Goal: Communication & Community: Answer question/provide support

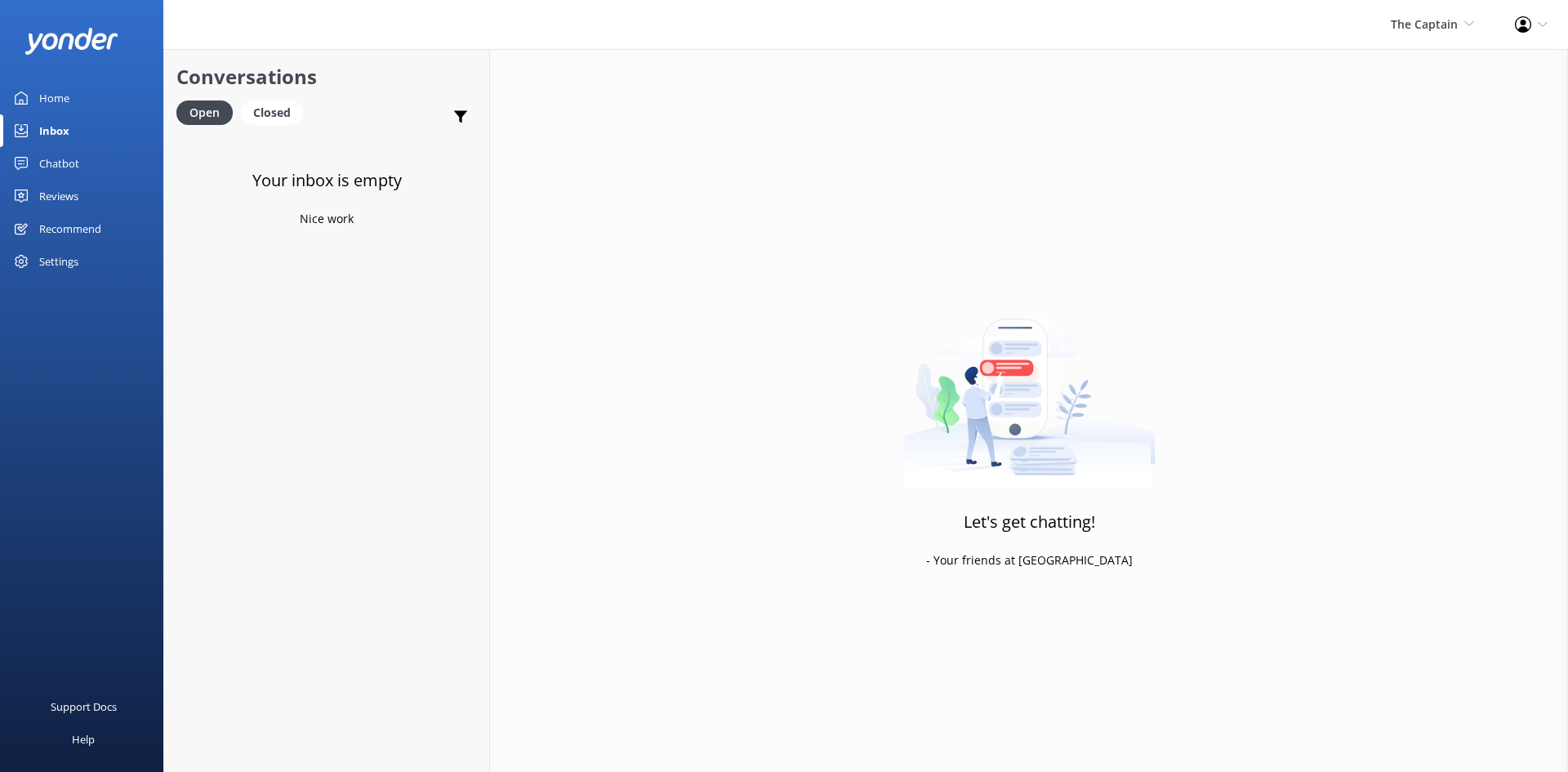
click at [41, 127] on div "Inbox" at bounding box center [53, 131] width 30 height 33
click at [222, 108] on div "Open" at bounding box center [205, 113] width 56 height 24
drag, startPoint x: 1463, startPoint y: 19, endPoint x: 1451, endPoint y: 18, distance: 12.0
click at [1463, 18] on span "The Captain De Palm Island Aruba's Activities Expert The Captain" at bounding box center [1433, 24] width 83 height 18
click at [1385, 68] on link "De [GEOGRAPHIC_DATA]" at bounding box center [1414, 70] width 163 height 39
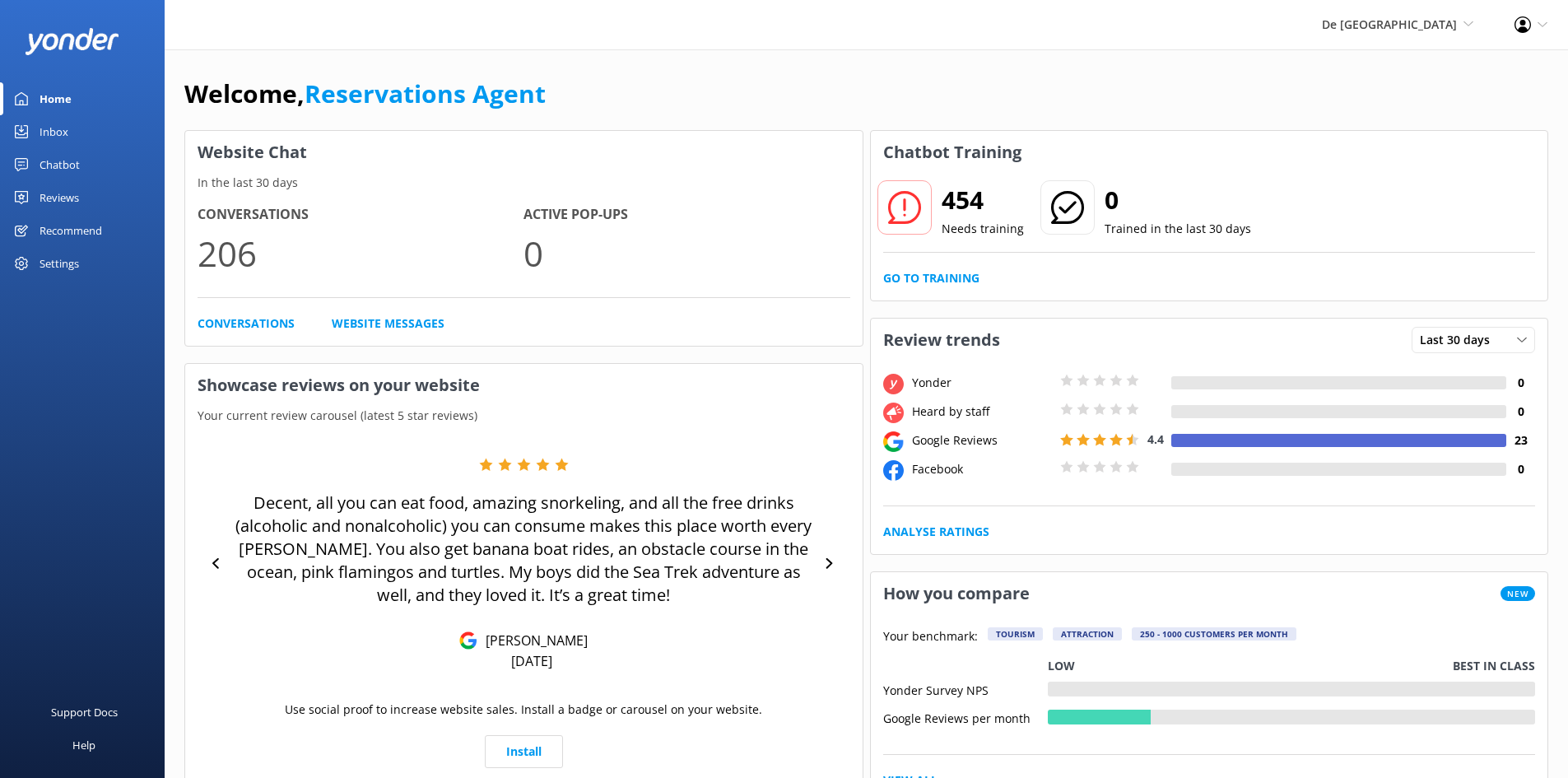
click at [42, 123] on div "Inbox" at bounding box center [53, 132] width 28 height 33
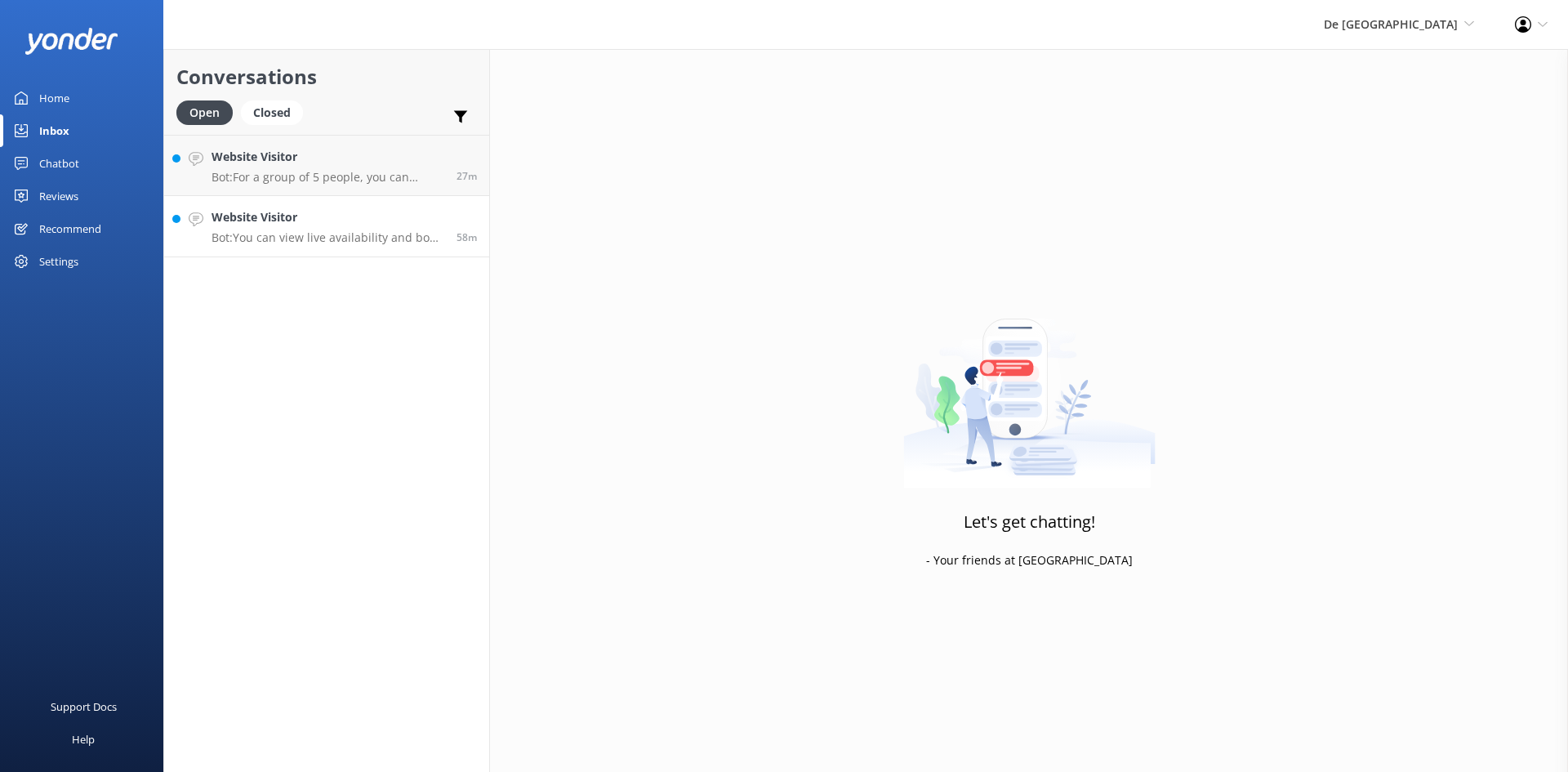
click at [307, 210] on h4 "Website Visitor" at bounding box center [328, 217] width 233 height 18
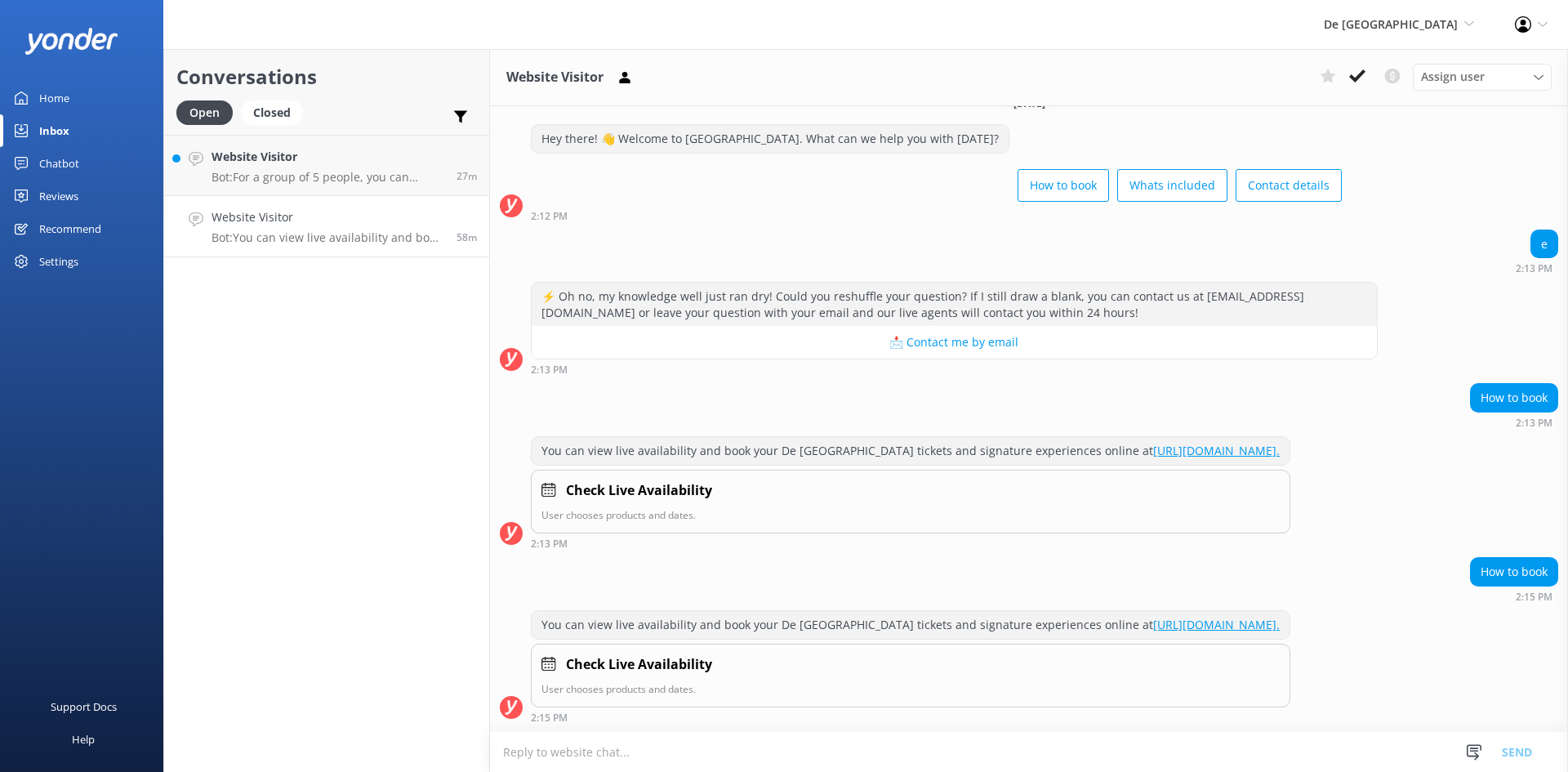
scroll to position [56, 0]
click at [1350, 71] on icon at bounding box center [1358, 76] width 16 height 16
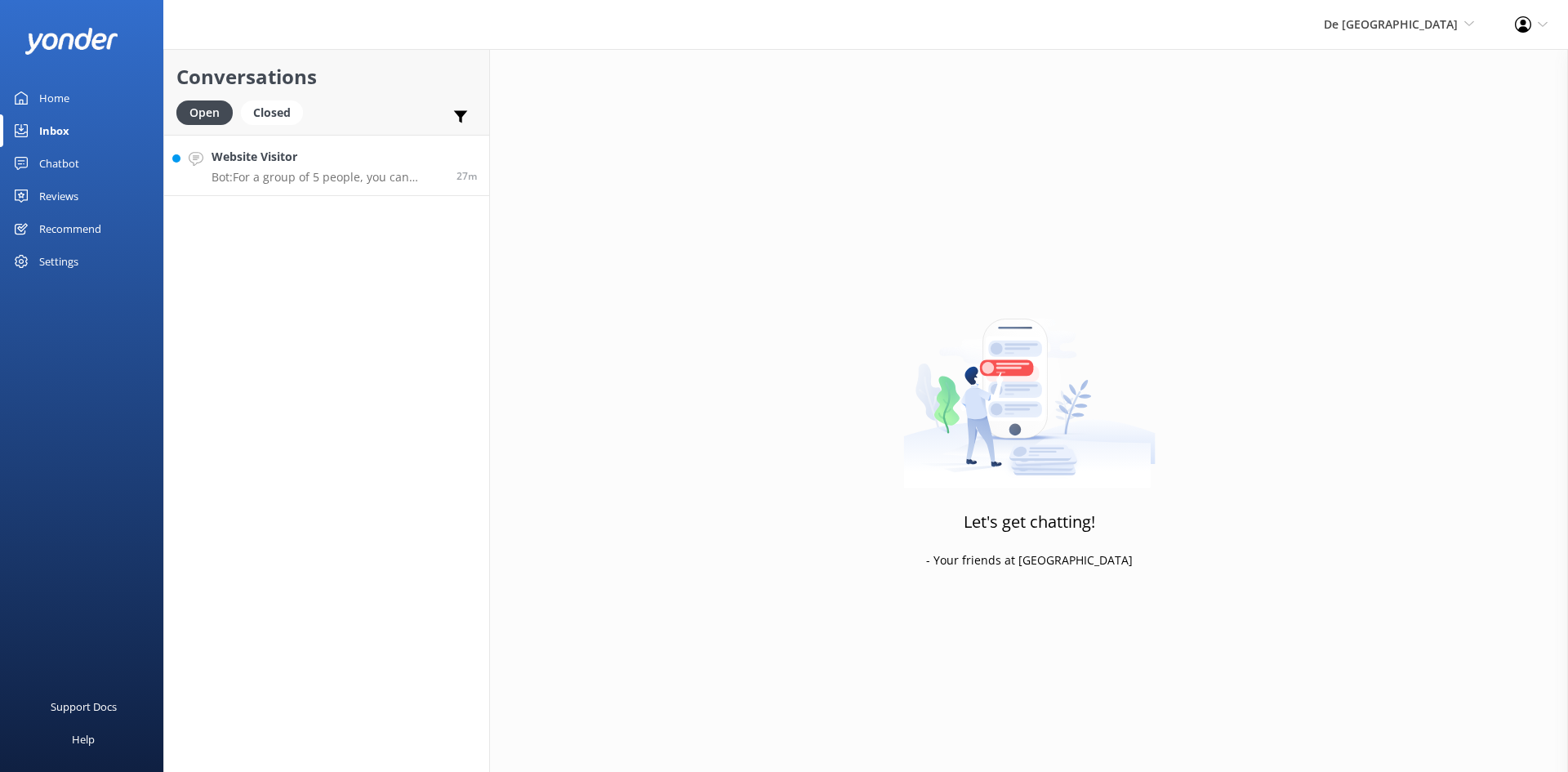
click at [347, 150] on h4 "Website Visitor" at bounding box center [328, 156] width 233 height 18
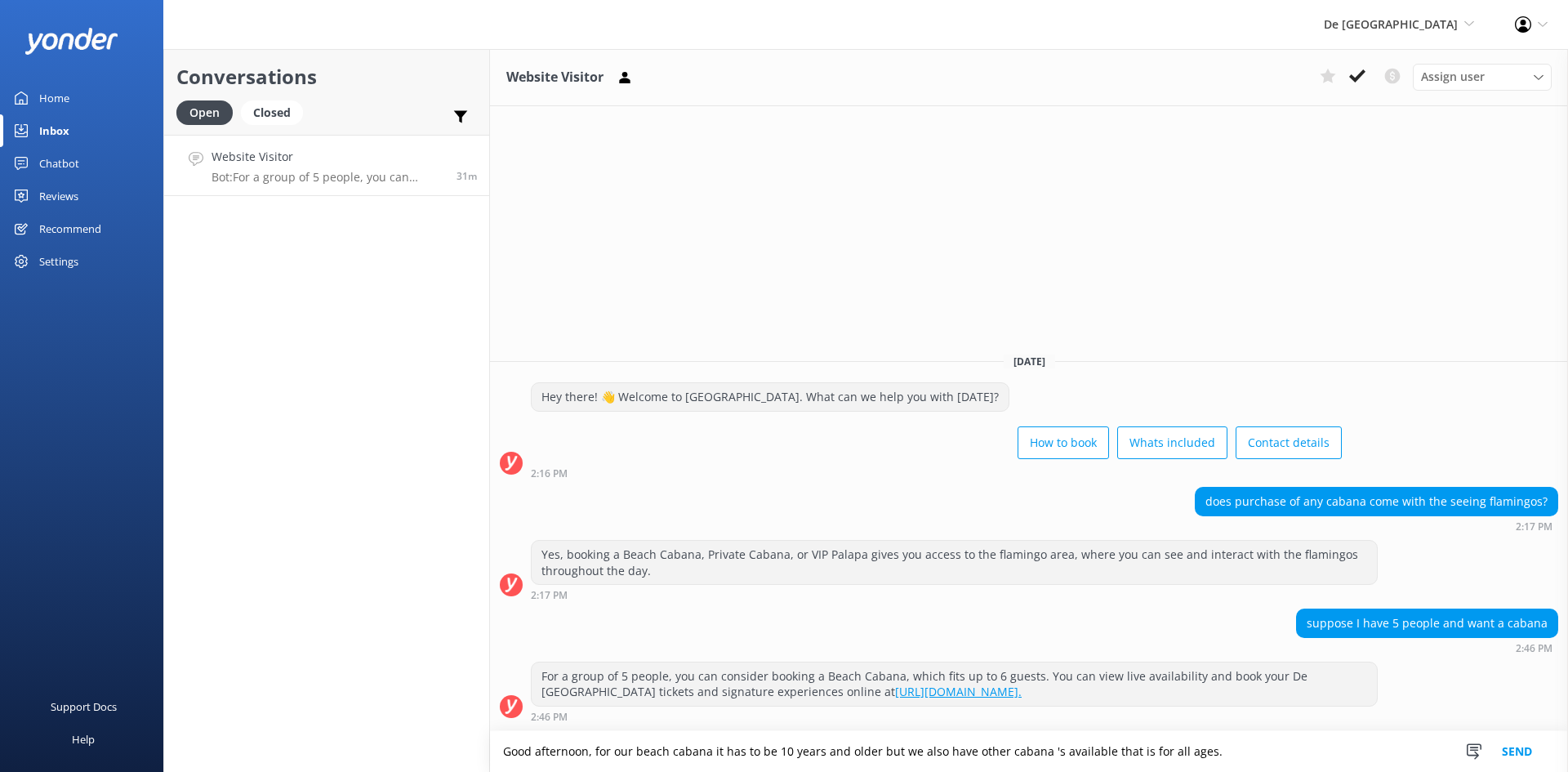
type textarea "Good afternoon, for our beach cabana it has to be 10 years and older but we als…"
click at [1521, 753] on button "Send" at bounding box center [1517, 752] width 61 height 41
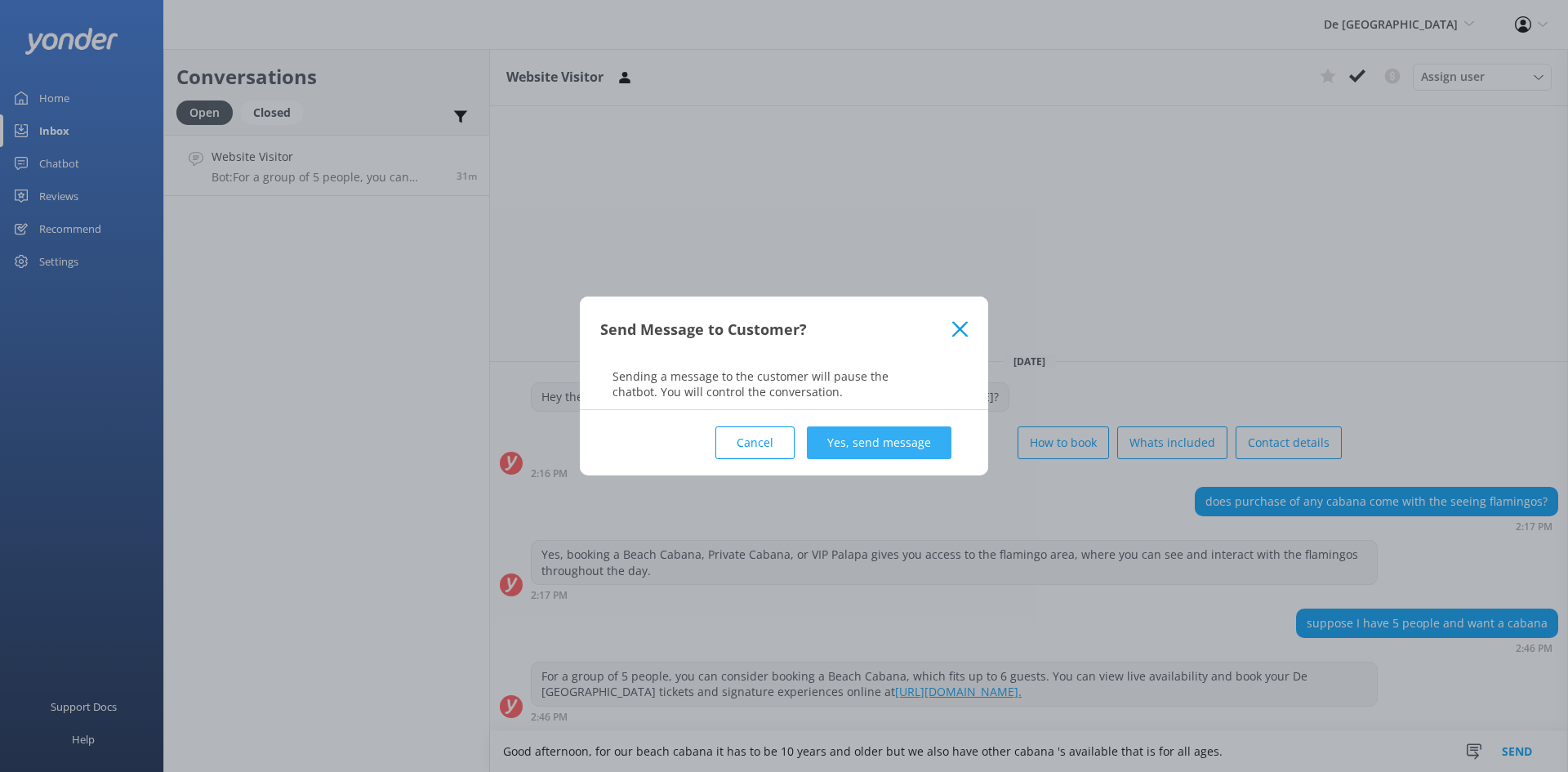
click at [897, 434] on button "Yes, send message" at bounding box center [879, 443] width 144 height 33
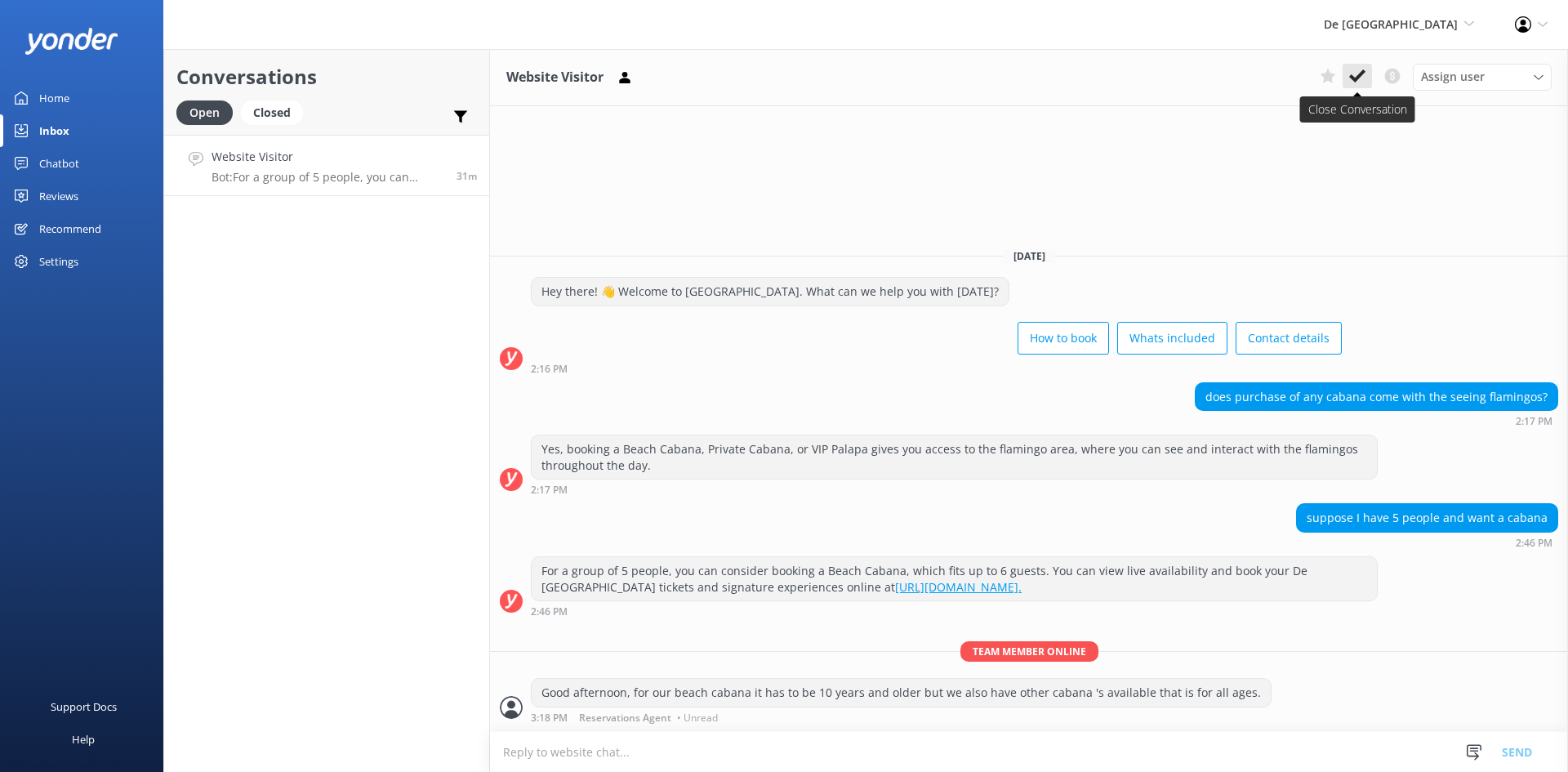
click at [1350, 72] on icon at bounding box center [1358, 76] width 16 height 16
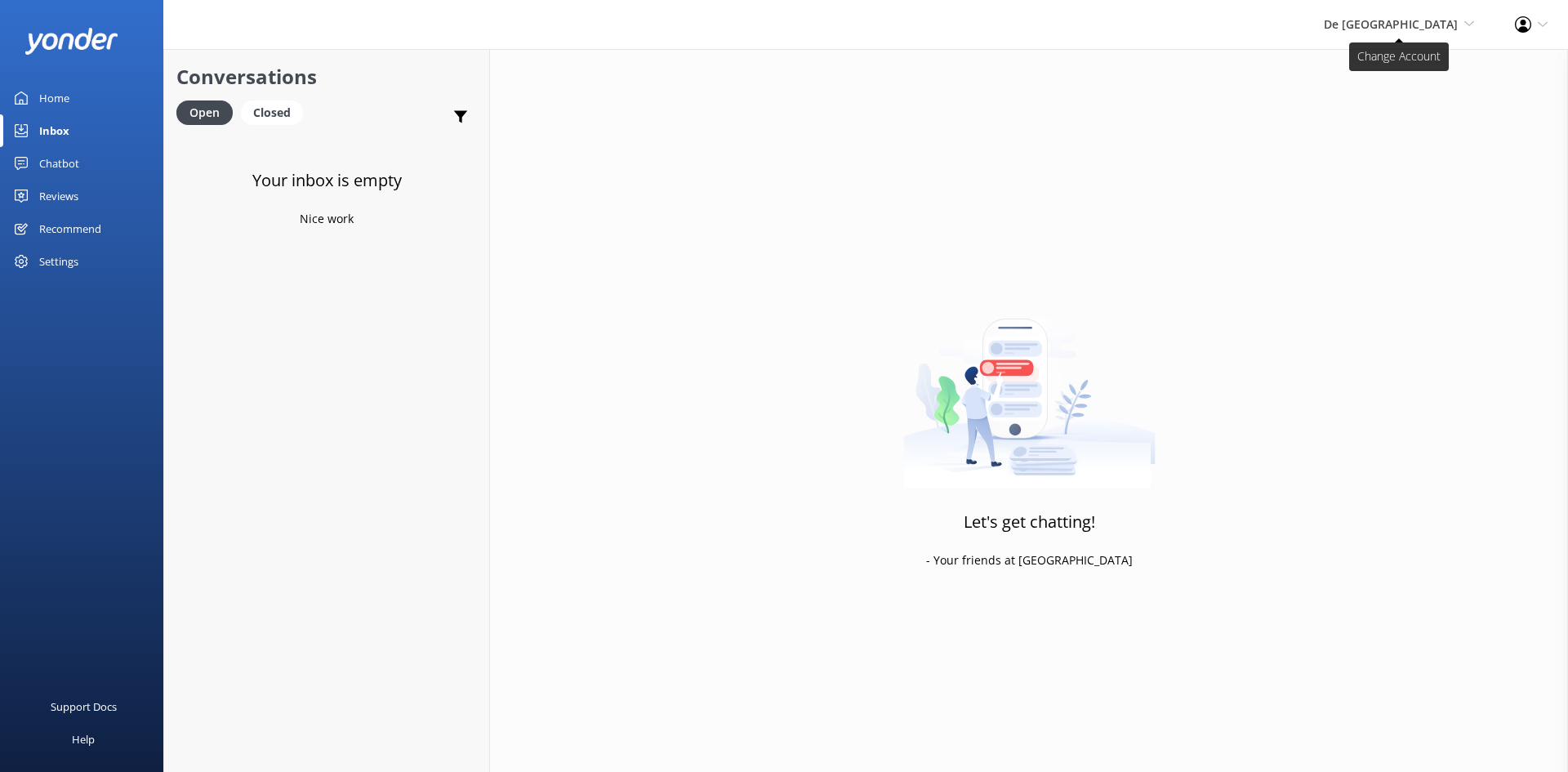
click at [1437, 20] on span "De [GEOGRAPHIC_DATA]" at bounding box center [1391, 24] width 134 height 16
click at [1407, 108] on link "Aruba's Activities Expert" at bounding box center [1414, 110] width 163 height 39
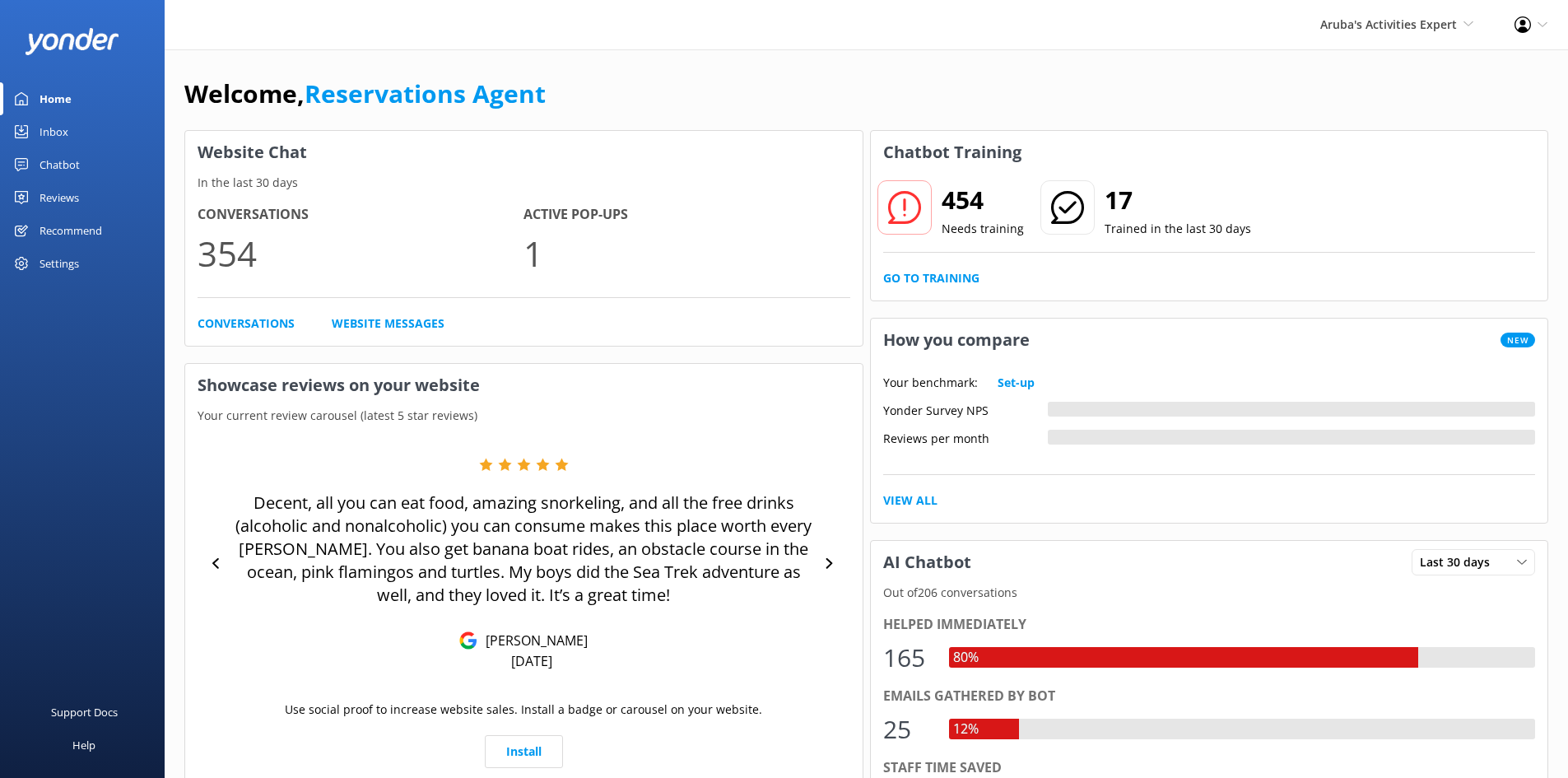
click at [42, 133] on div "Inbox" at bounding box center [53, 132] width 28 height 33
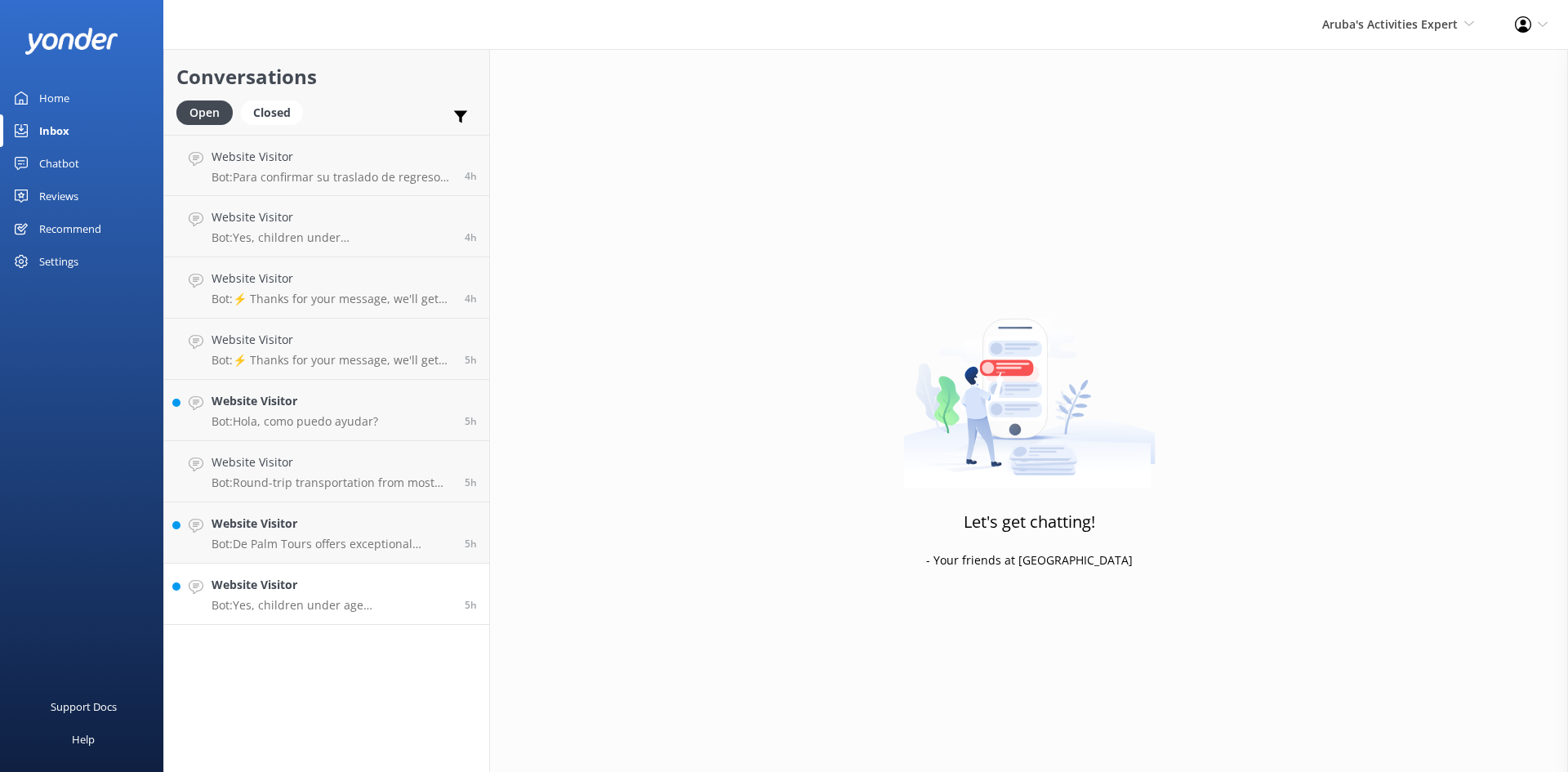
click at [358, 596] on div "Website Visitor Bot: Yes, children under age 3 can join the semi-submarine adve…" at bounding box center [332, 594] width 240 height 36
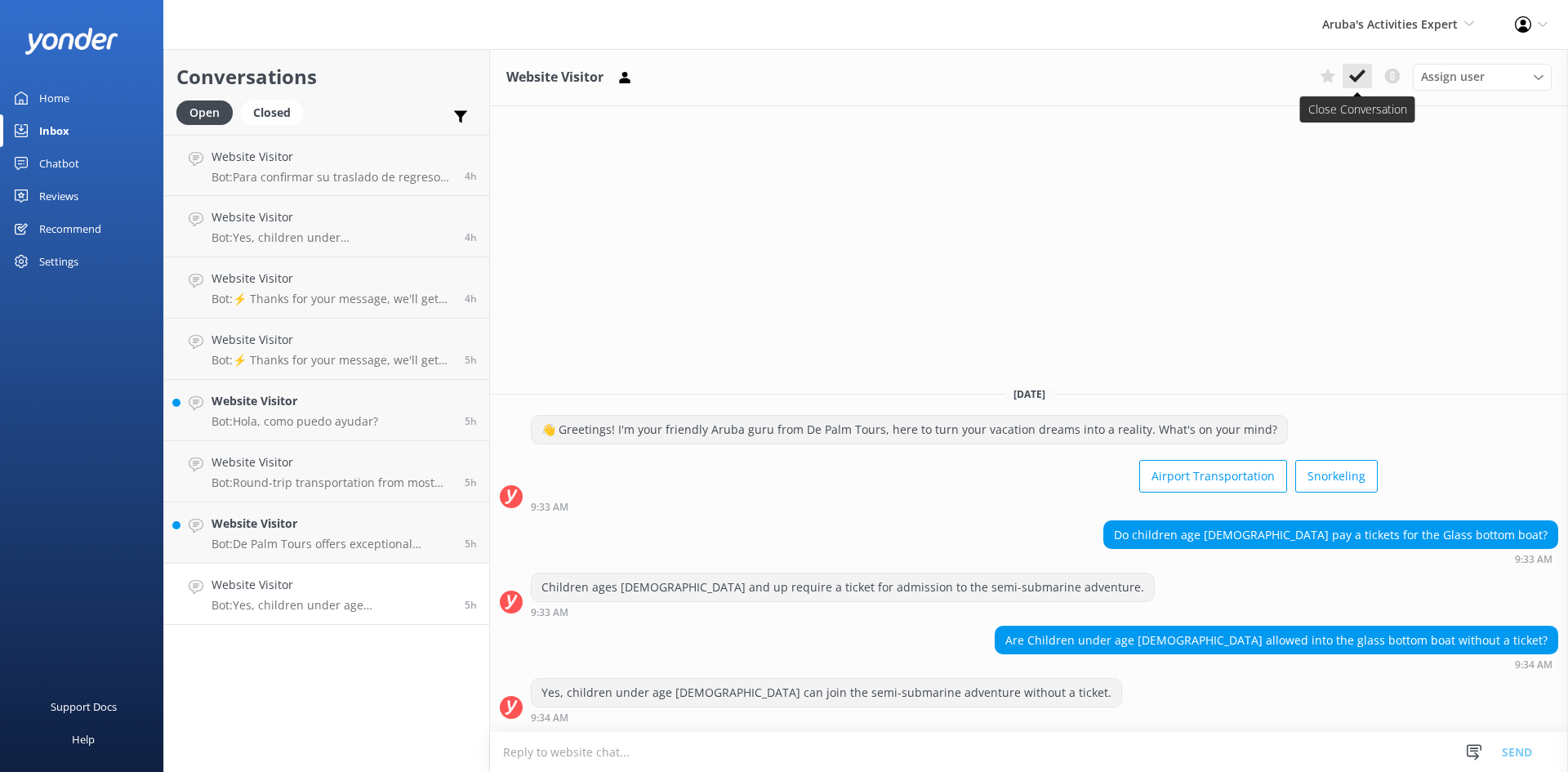
click at [1360, 79] on icon at bounding box center [1358, 76] width 16 height 16
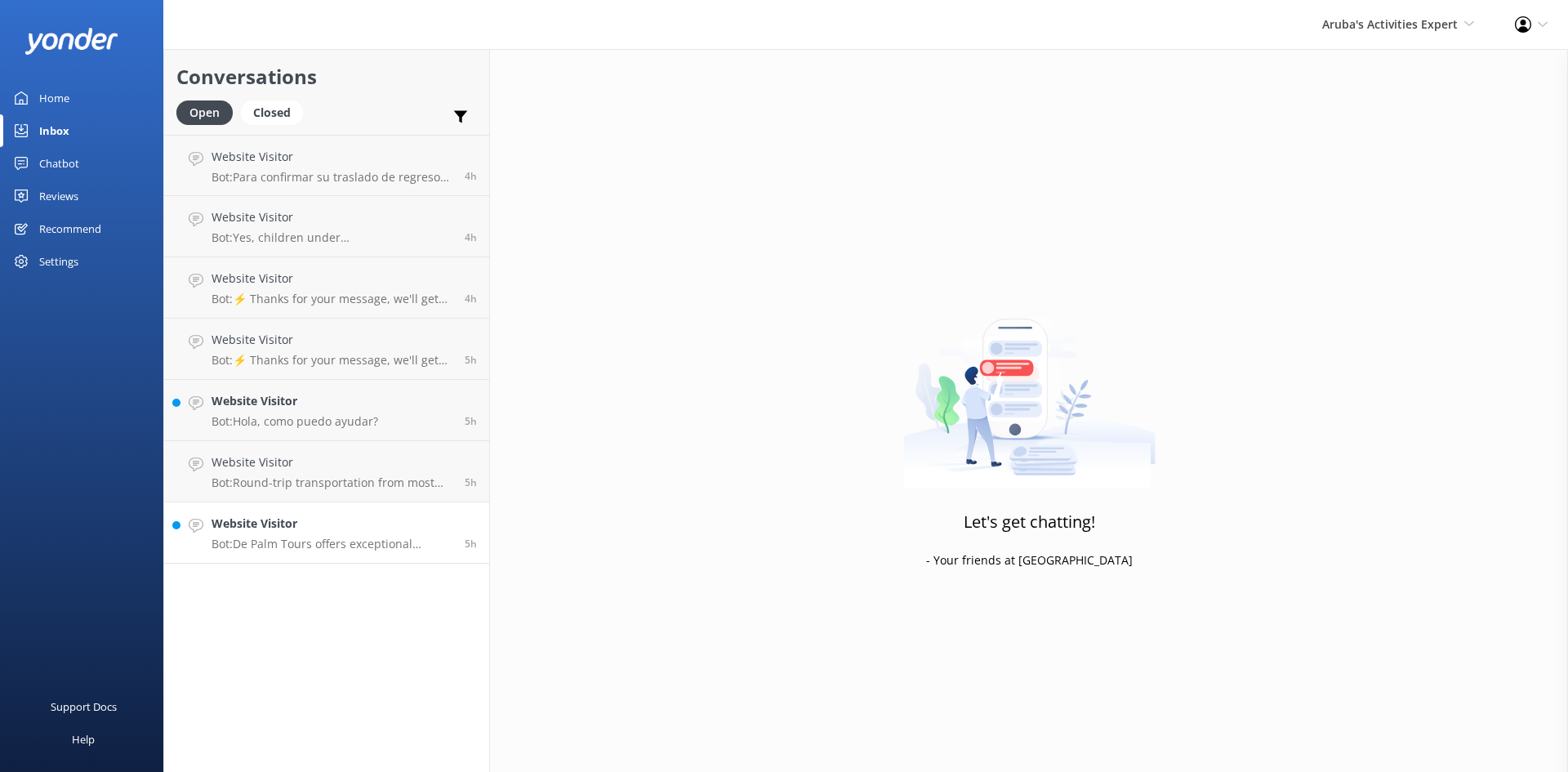
click at [324, 531] on h4 "Website Visitor" at bounding box center [332, 524] width 240 height 18
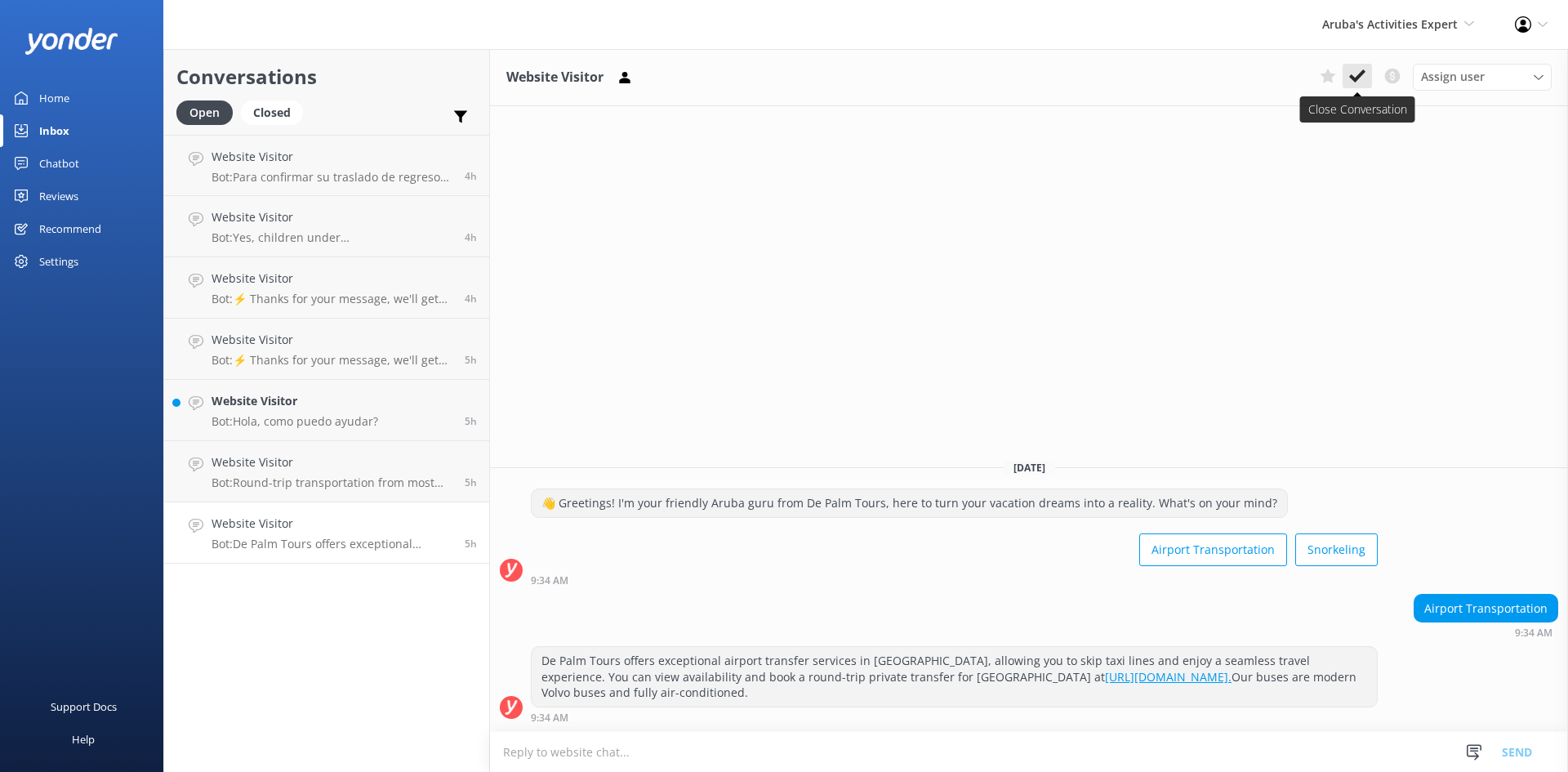
click at [1353, 71] on icon at bounding box center [1358, 76] width 16 height 16
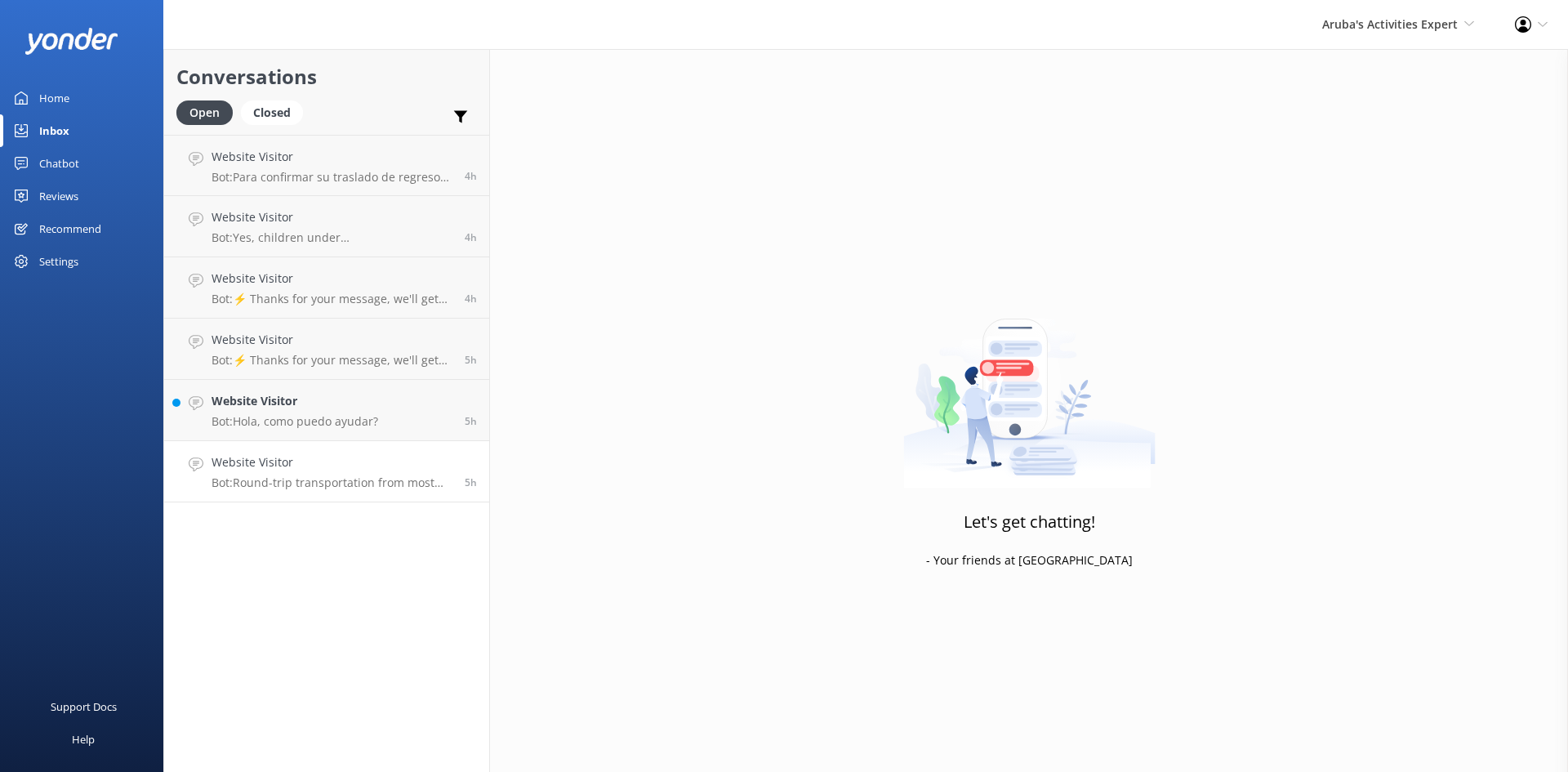
click at [305, 474] on div "Website Visitor Bot: Round-trip transportation from most hotels is included in …" at bounding box center [332, 471] width 240 height 36
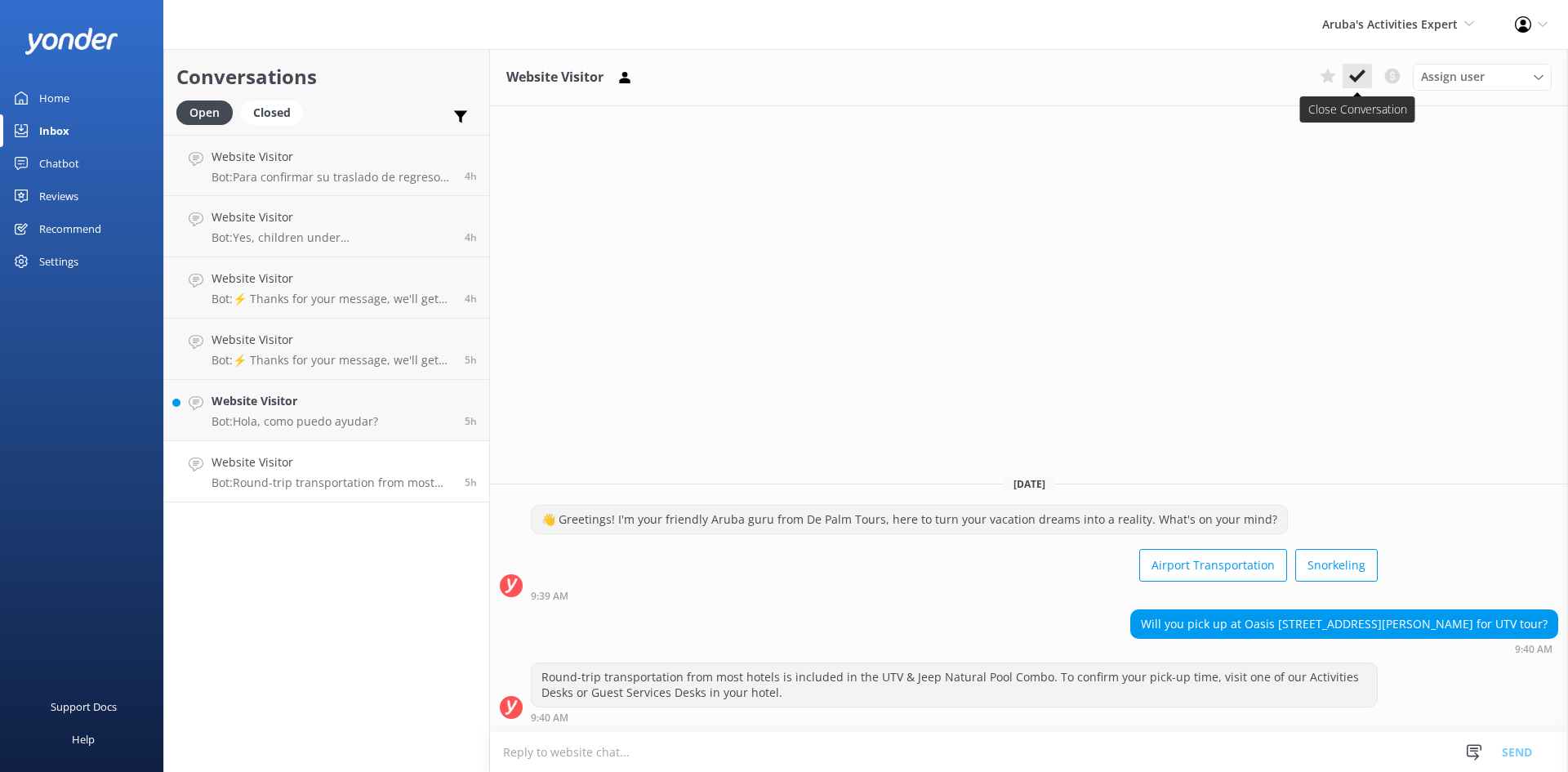
drag, startPoint x: 1360, startPoint y: 74, endPoint x: 1341, endPoint y: 86, distance: 22.5
click at [1359, 74] on icon at bounding box center [1358, 76] width 16 height 16
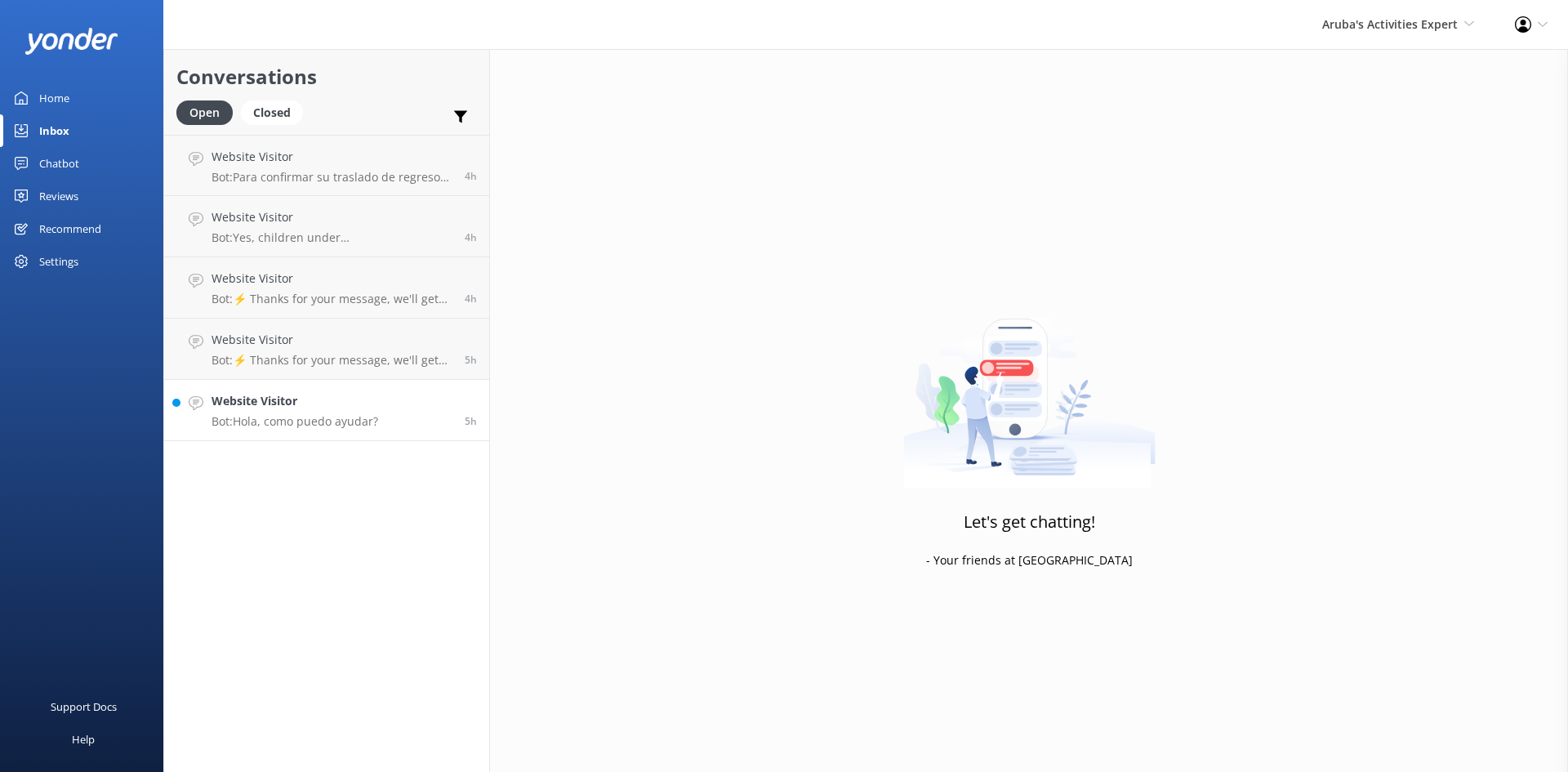
click at [354, 397] on h4 "Website Visitor" at bounding box center [295, 401] width 167 height 18
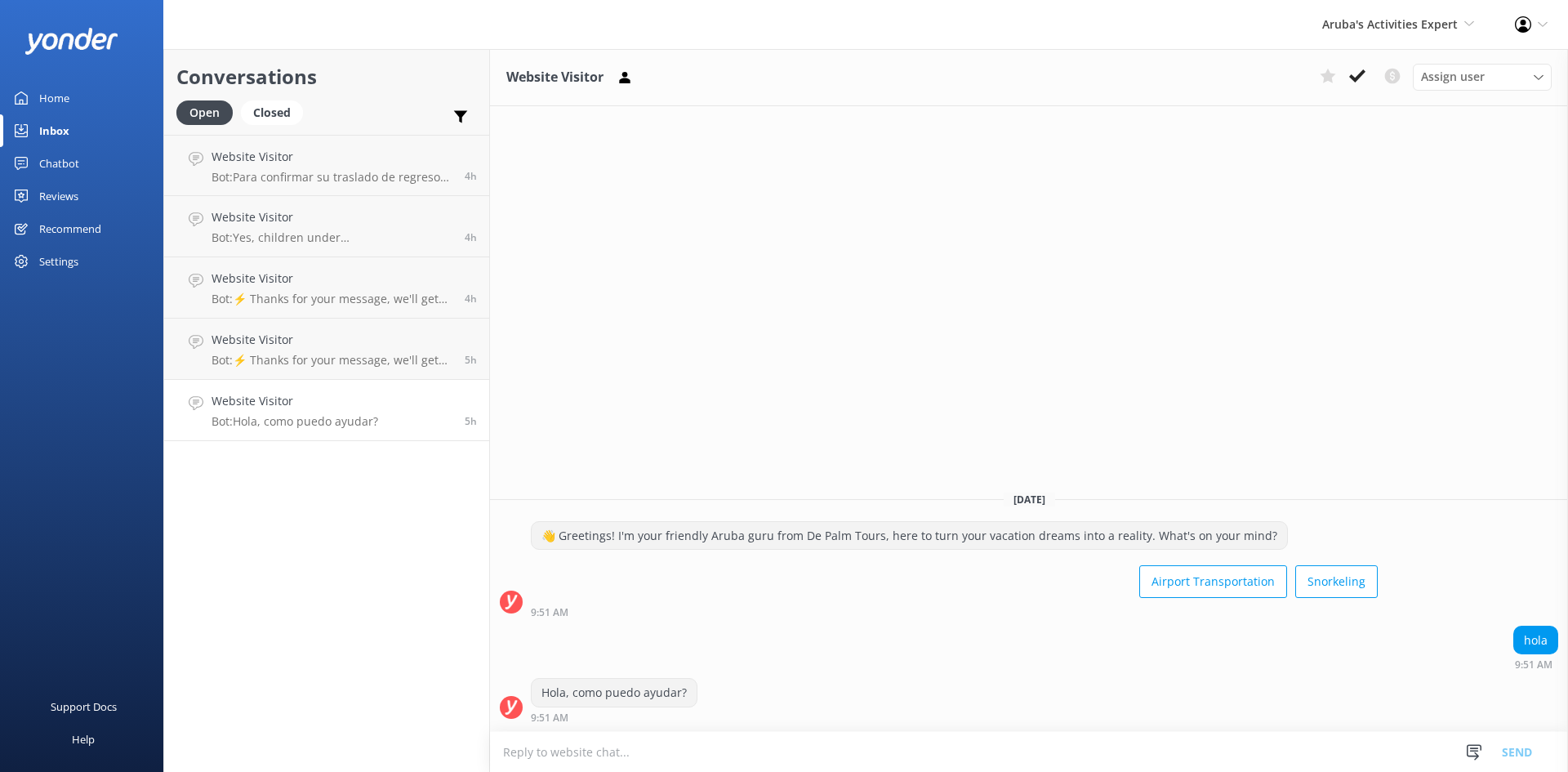
click at [583, 765] on textarea at bounding box center [1029, 752] width 1078 height 40
type textarea "buenas tardes, como le podriamos ayudar"
click at [1511, 752] on button "Send" at bounding box center [1517, 752] width 61 height 41
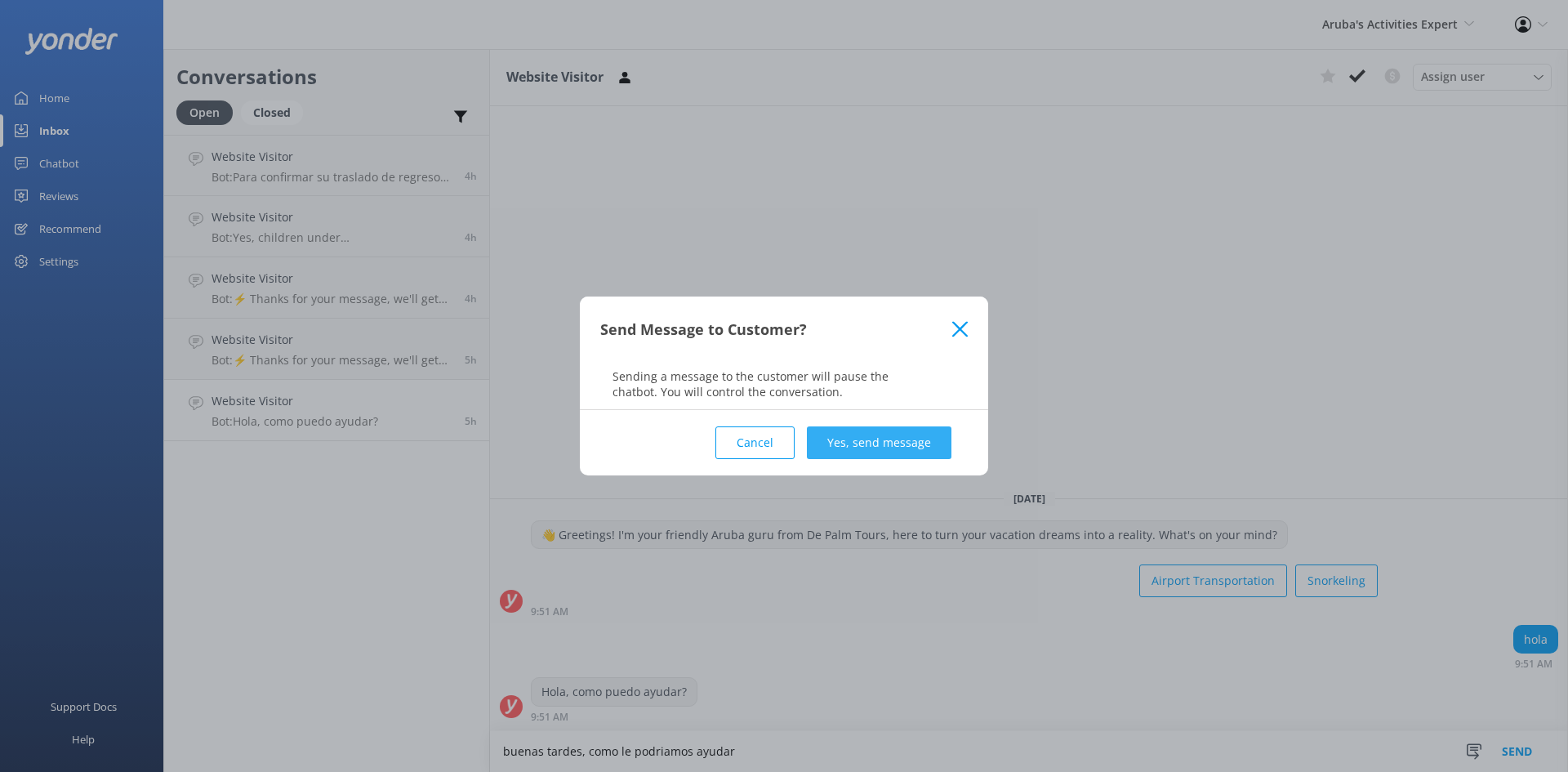
click at [901, 437] on button "Yes, send message" at bounding box center [879, 443] width 144 height 33
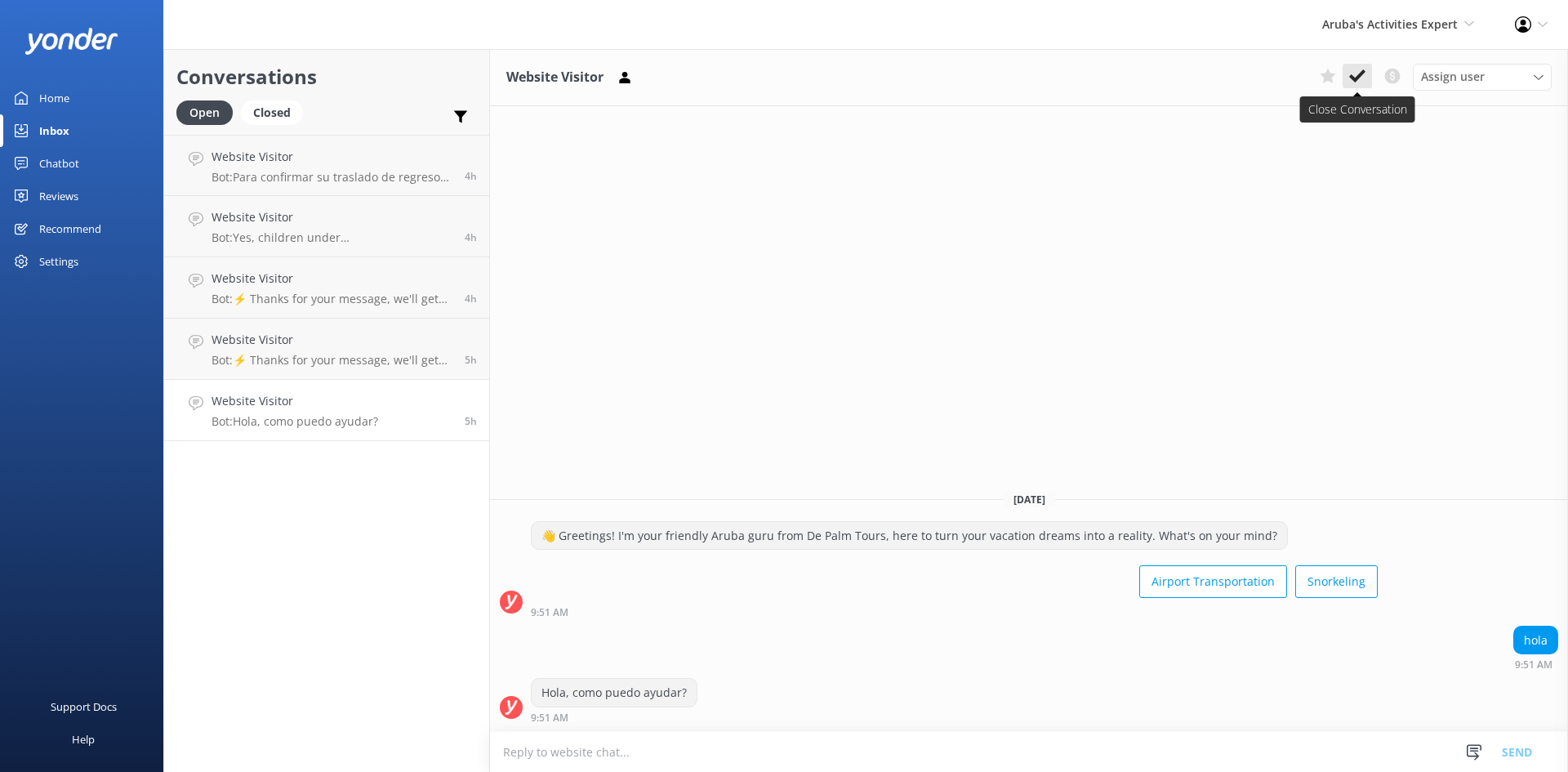
click at [1356, 75] on icon at bounding box center [1358, 76] width 16 height 16
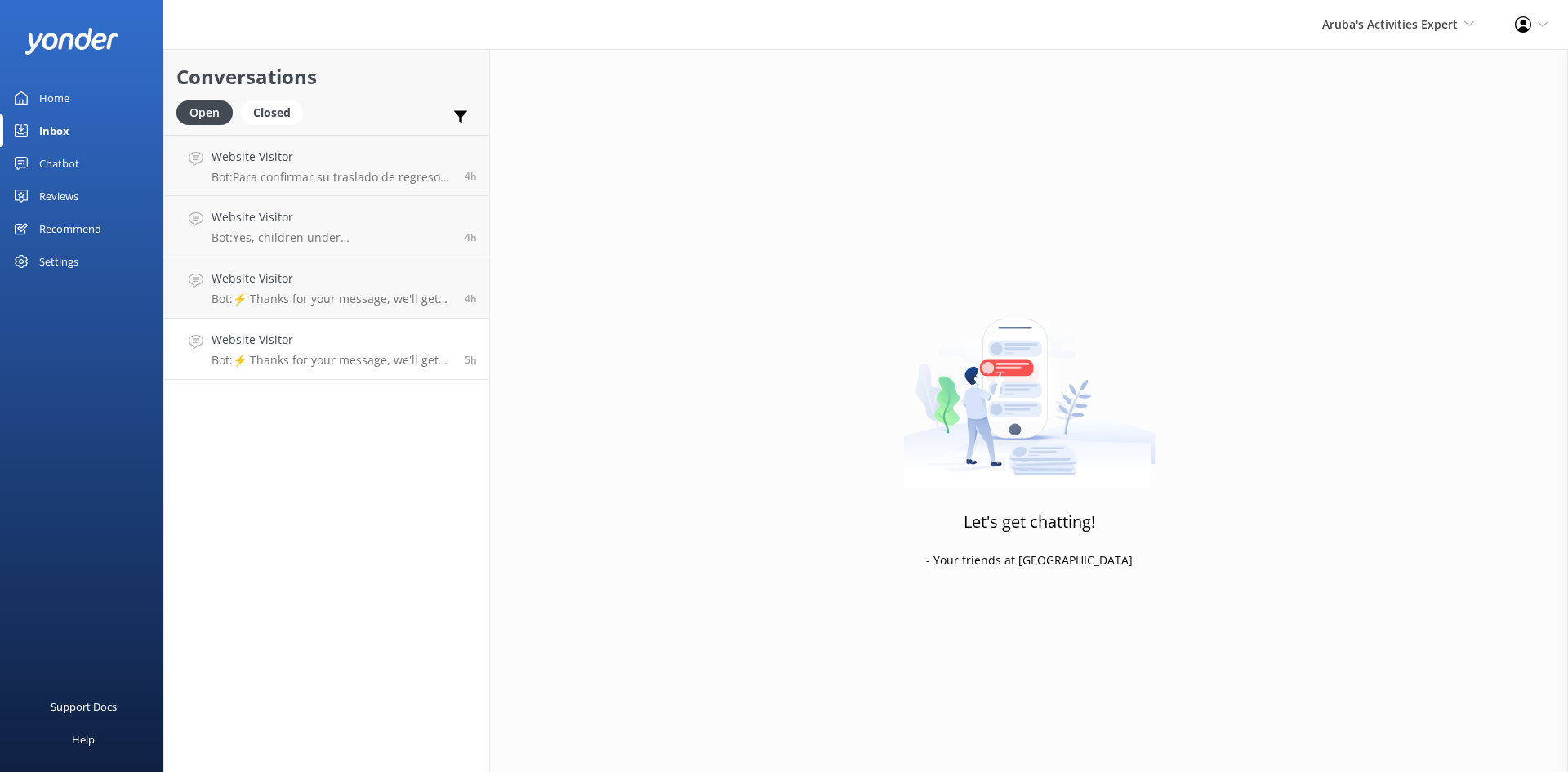
click at [261, 335] on h4 "Website Visitor" at bounding box center [332, 339] width 240 height 18
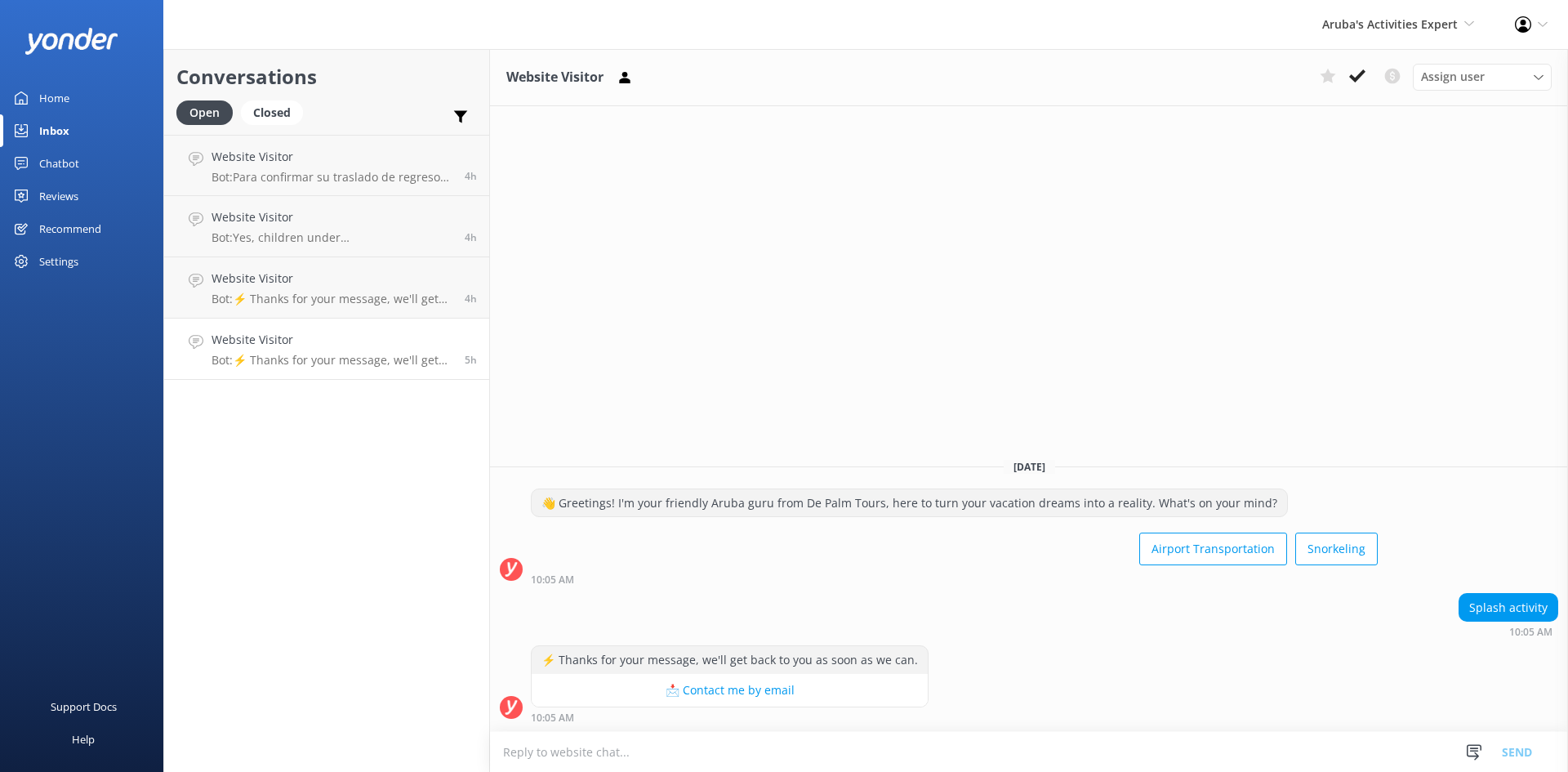
click at [914, 752] on textarea at bounding box center [1029, 752] width 1078 height 40
type textarea "g"
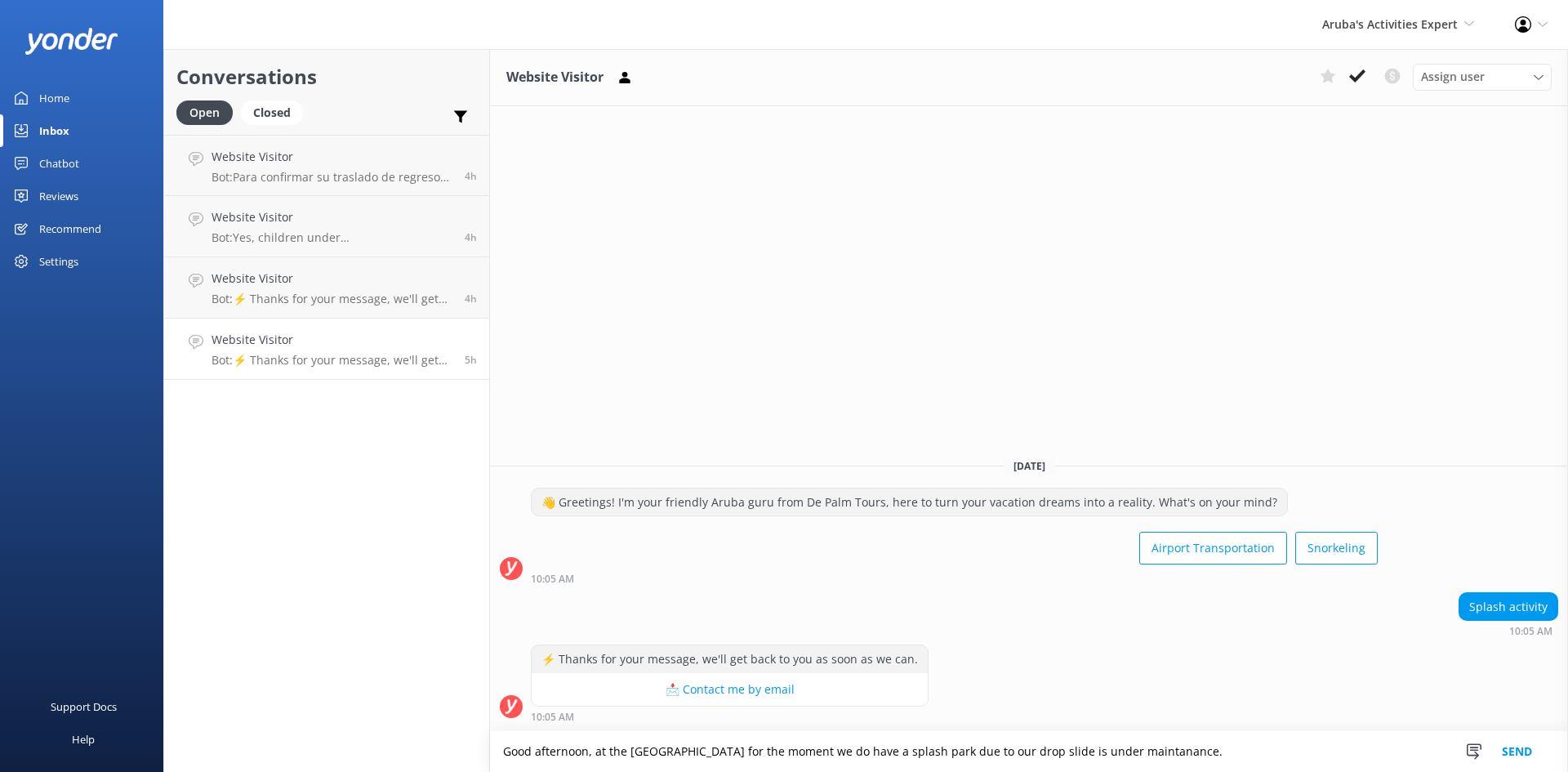
click at [1127, 759] on textarea "Good afternoon, at the palm island for the moment we do have a splash park due …" at bounding box center [1029, 752] width 1078 height 41
click at [1091, 751] on textarea "Good afternoon, at the palm island for the moment we do have a splash park due …" at bounding box center [1029, 752] width 1078 height 41
click at [1152, 749] on textarea "Good afternoon, at the palm island for the moment we do have a splash park due …" at bounding box center [1029, 752] width 1078 height 41
type textarea "Good afternoon, at the palm island for the moment we do have a splash park due …"
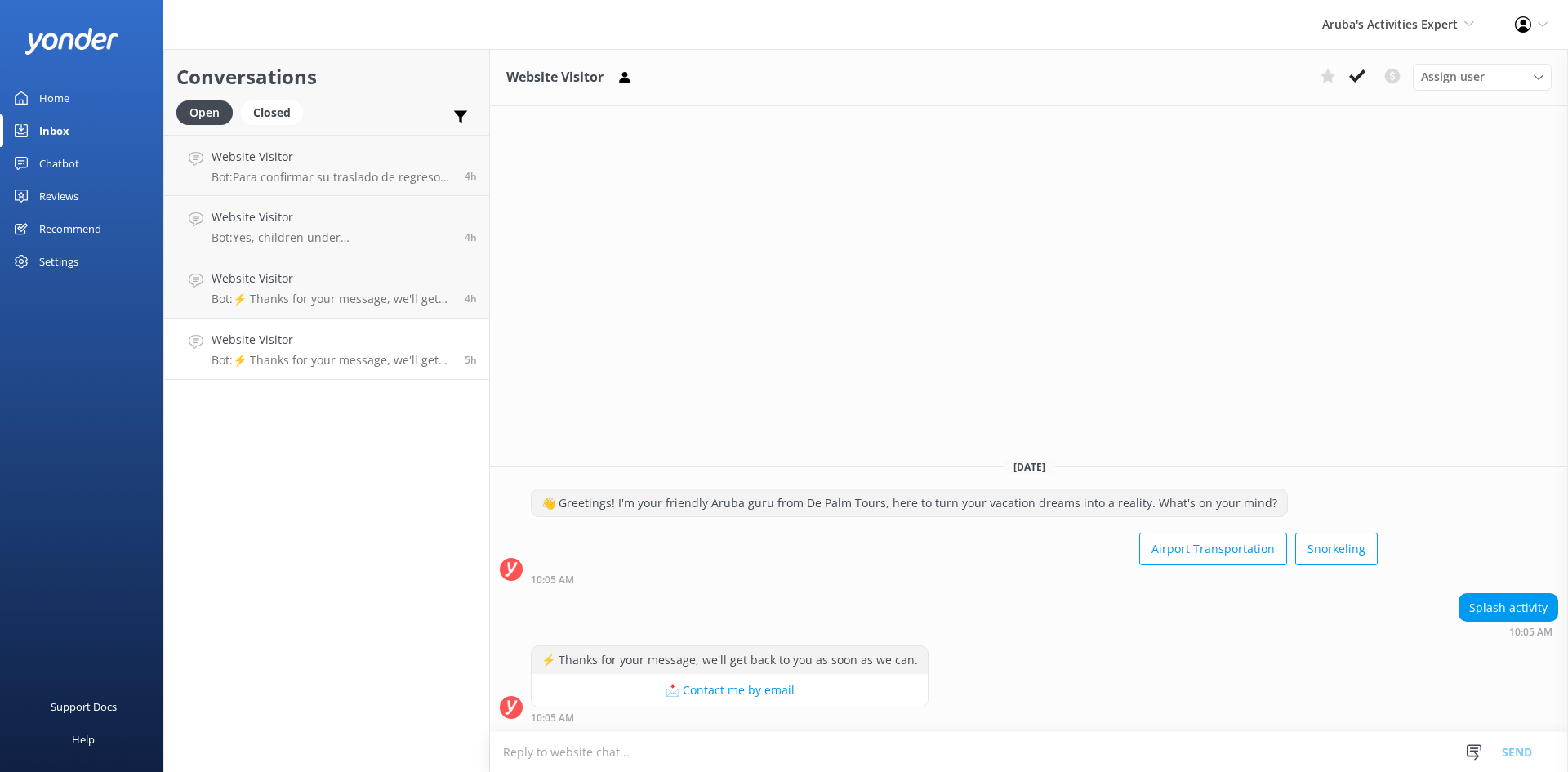
click at [590, 748] on textarea at bounding box center [1029, 752] width 1078 height 40
click at [537, 753] on textarea "Godo afternoon" at bounding box center [1029, 752] width 1078 height 41
click at [592, 750] on textarea "Good afternoon" at bounding box center [1029, 752] width 1078 height 41
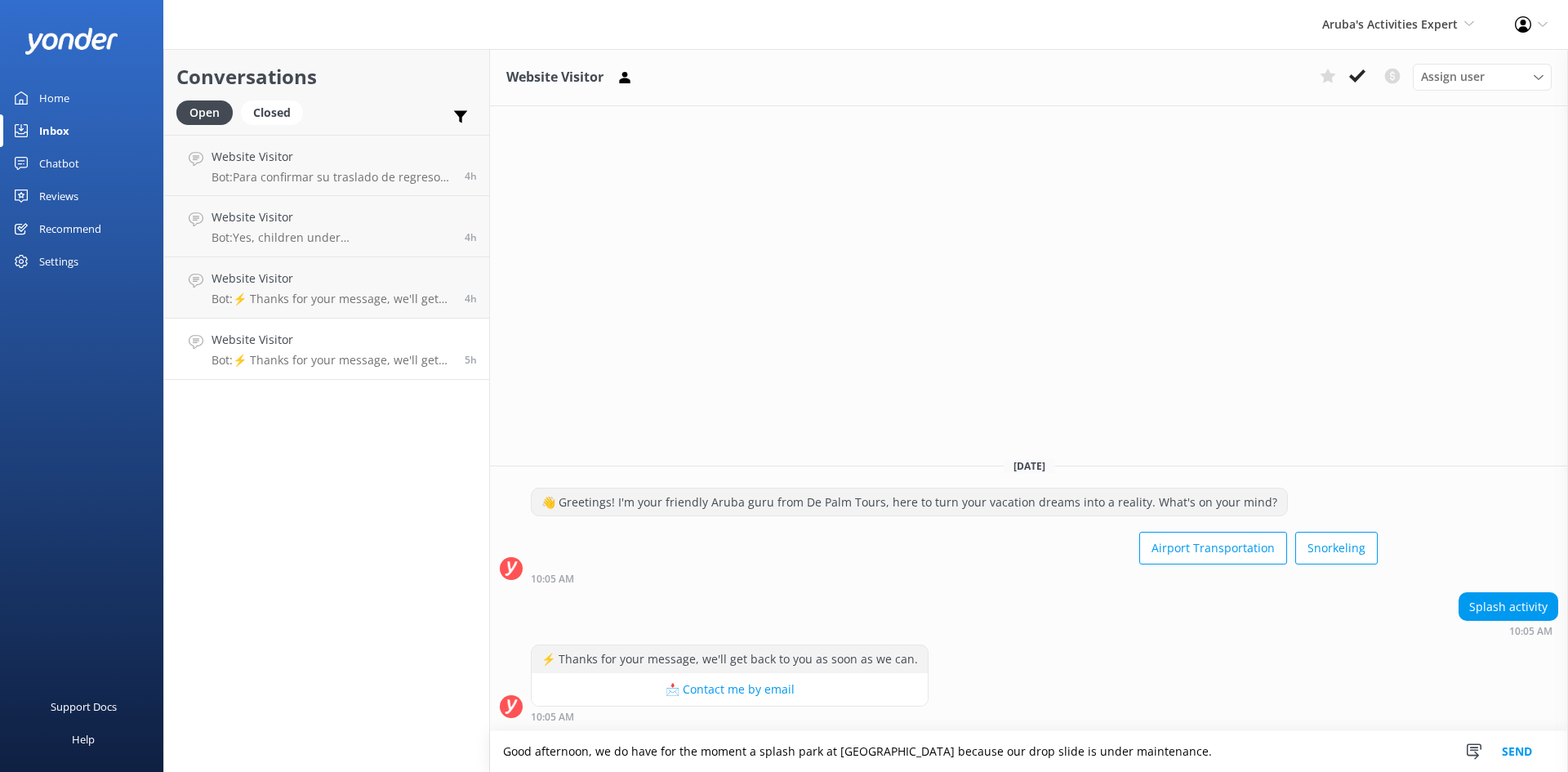
type textarea "Good afternoon, we do have for the moment a splash park at [GEOGRAPHIC_DATA] be…"
click at [1508, 746] on button "Send" at bounding box center [1517, 752] width 61 height 41
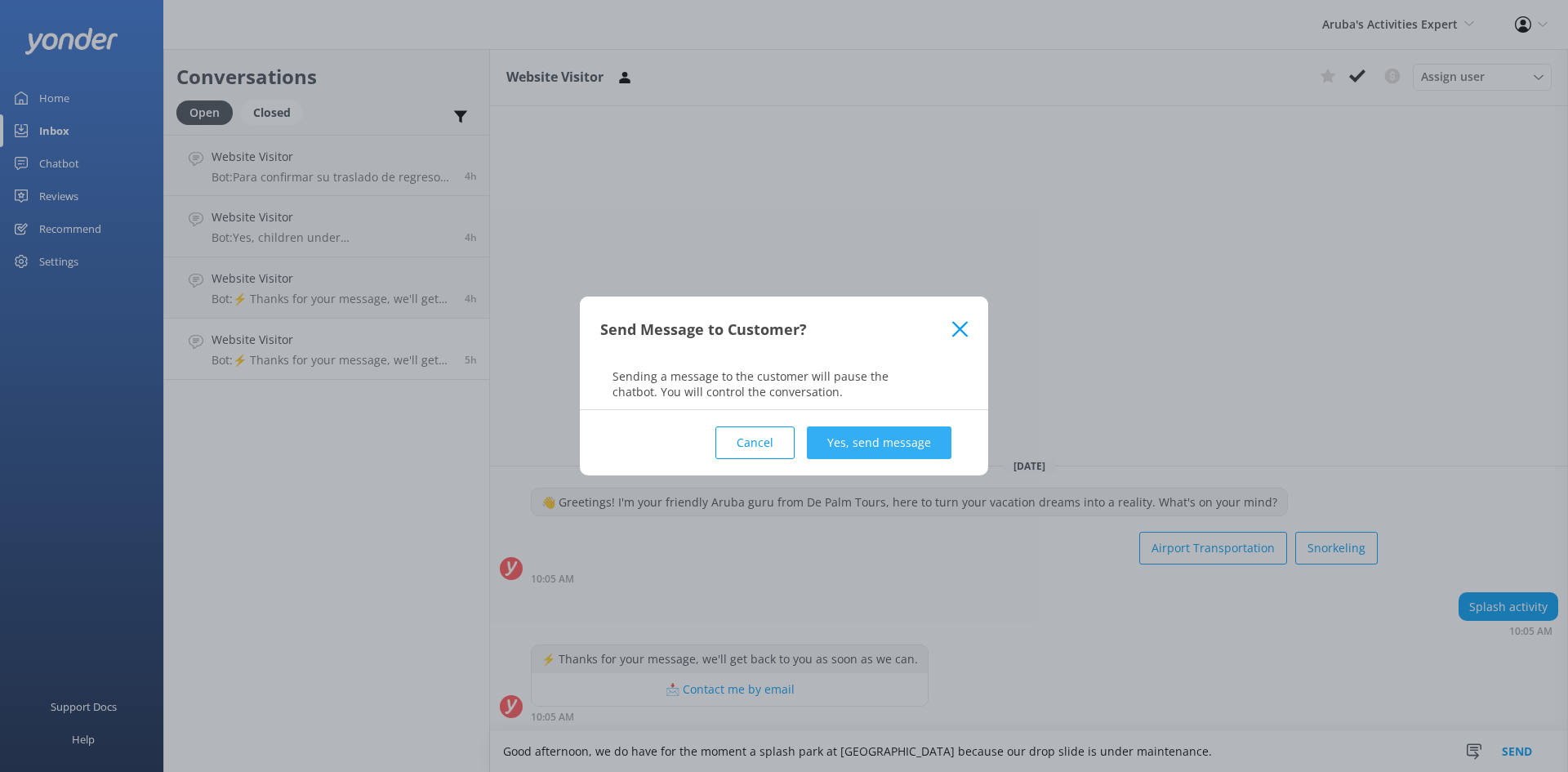
click at [879, 433] on button "Yes, send message" at bounding box center [879, 443] width 144 height 33
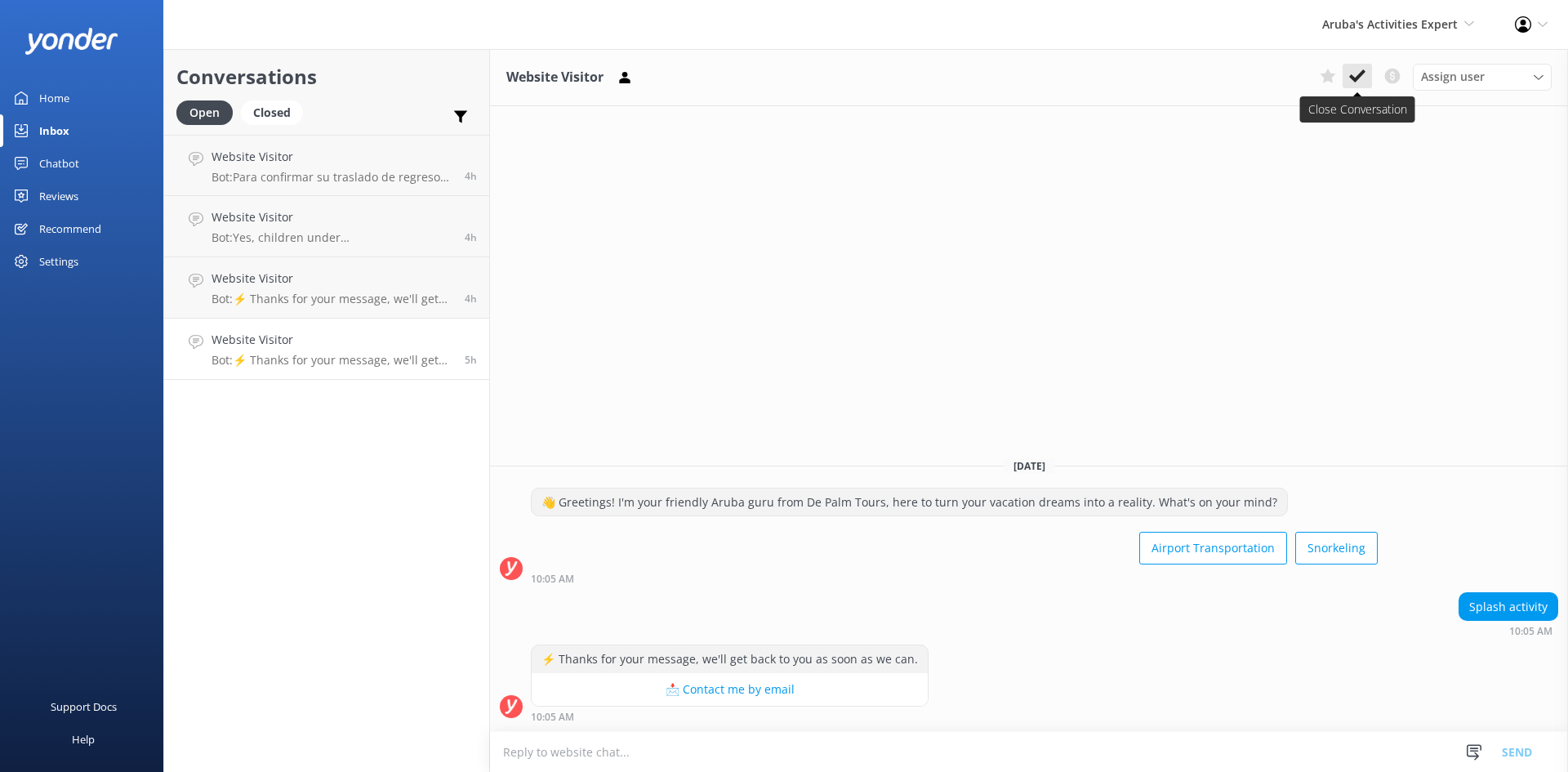
click at [1360, 75] on use at bounding box center [1358, 76] width 16 height 13
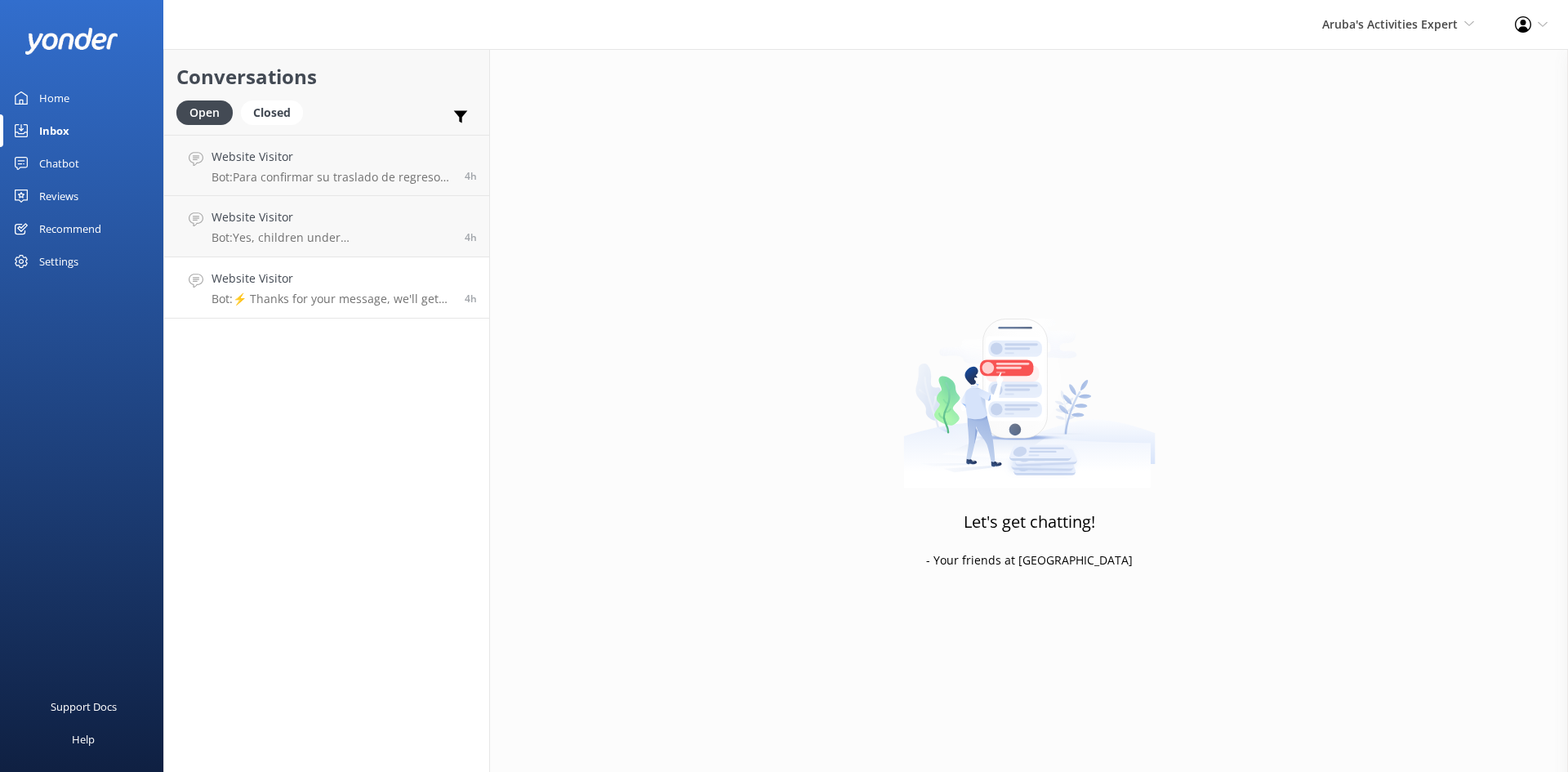
click at [342, 286] on h4 "Website Visitor" at bounding box center [332, 278] width 240 height 18
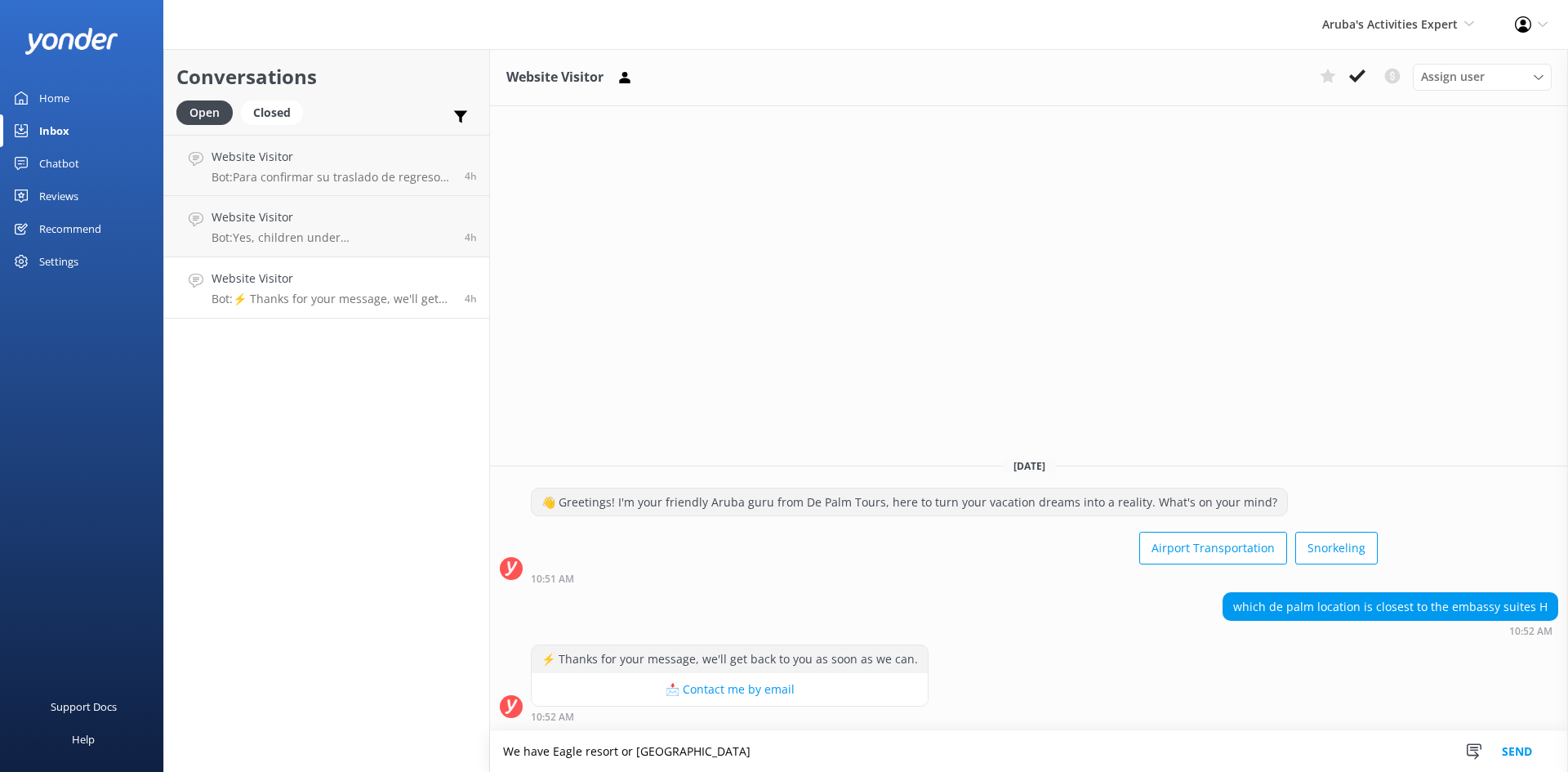
type textarea "We have Eagle resort or [GEOGRAPHIC_DATA]"
click at [1517, 744] on button "Send" at bounding box center [1517, 752] width 61 height 41
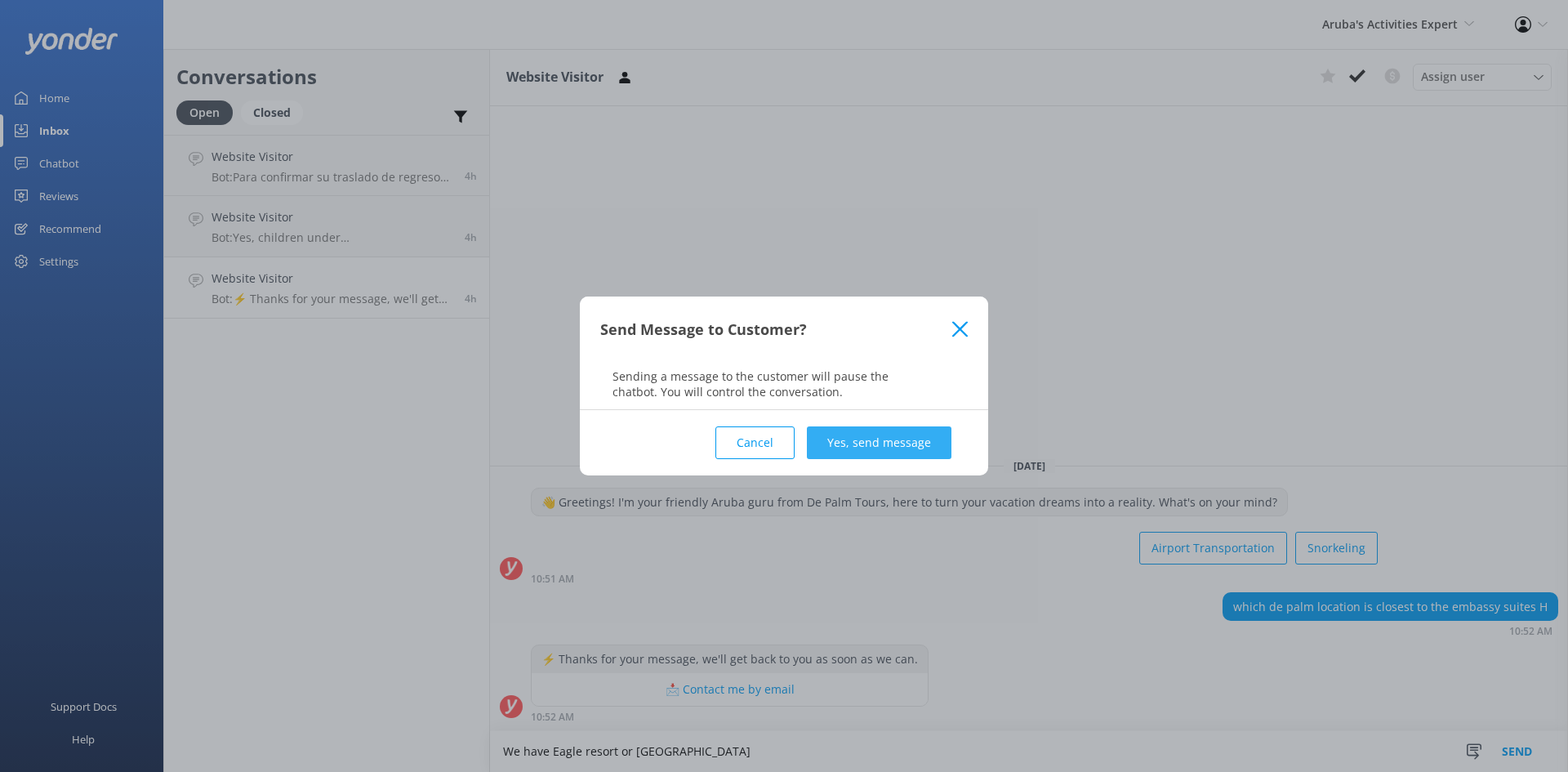
click at [855, 430] on button "Yes, send message" at bounding box center [879, 443] width 144 height 33
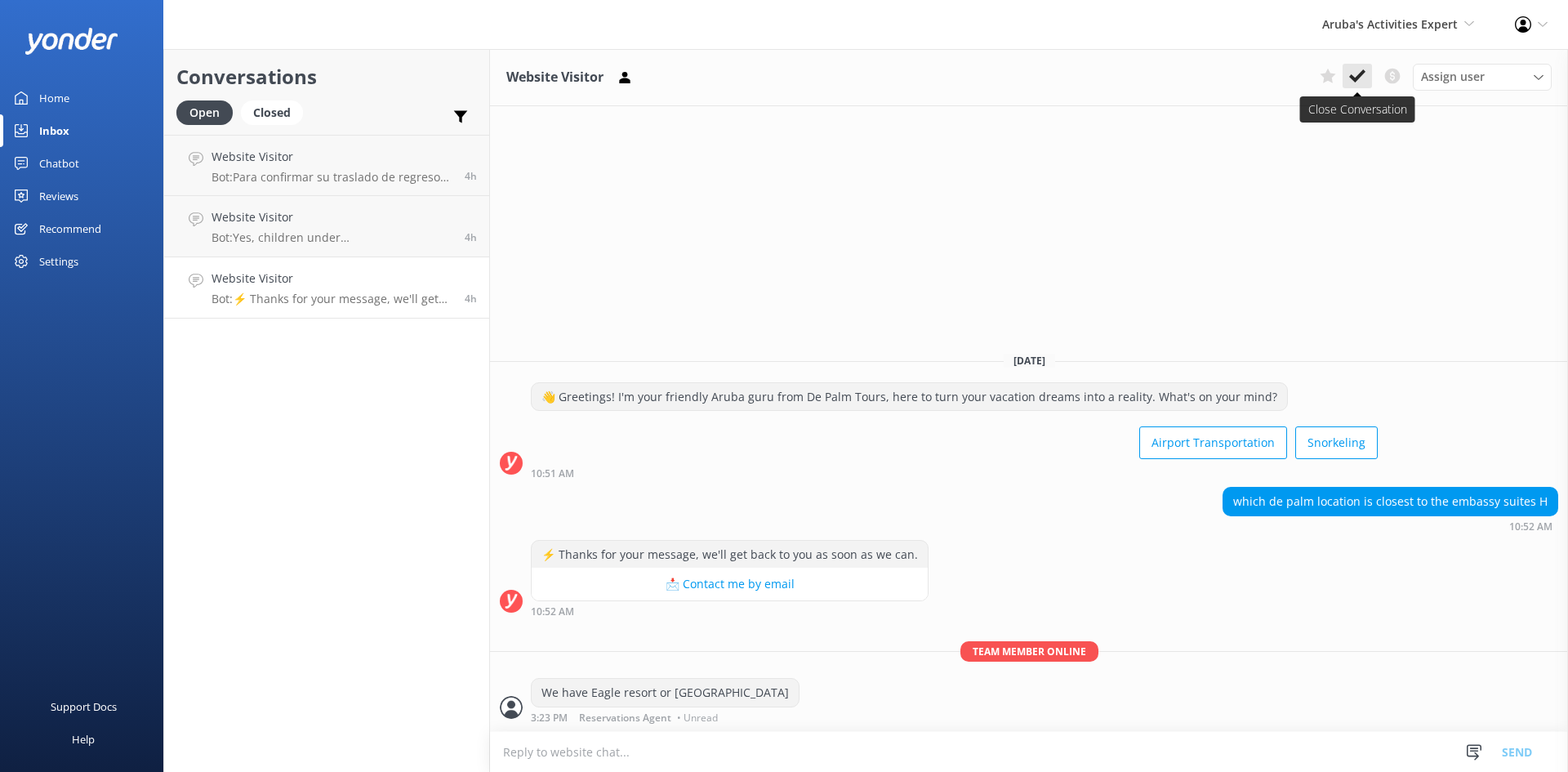
click at [1354, 73] on icon at bounding box center [1358, 76] width 16 height 16
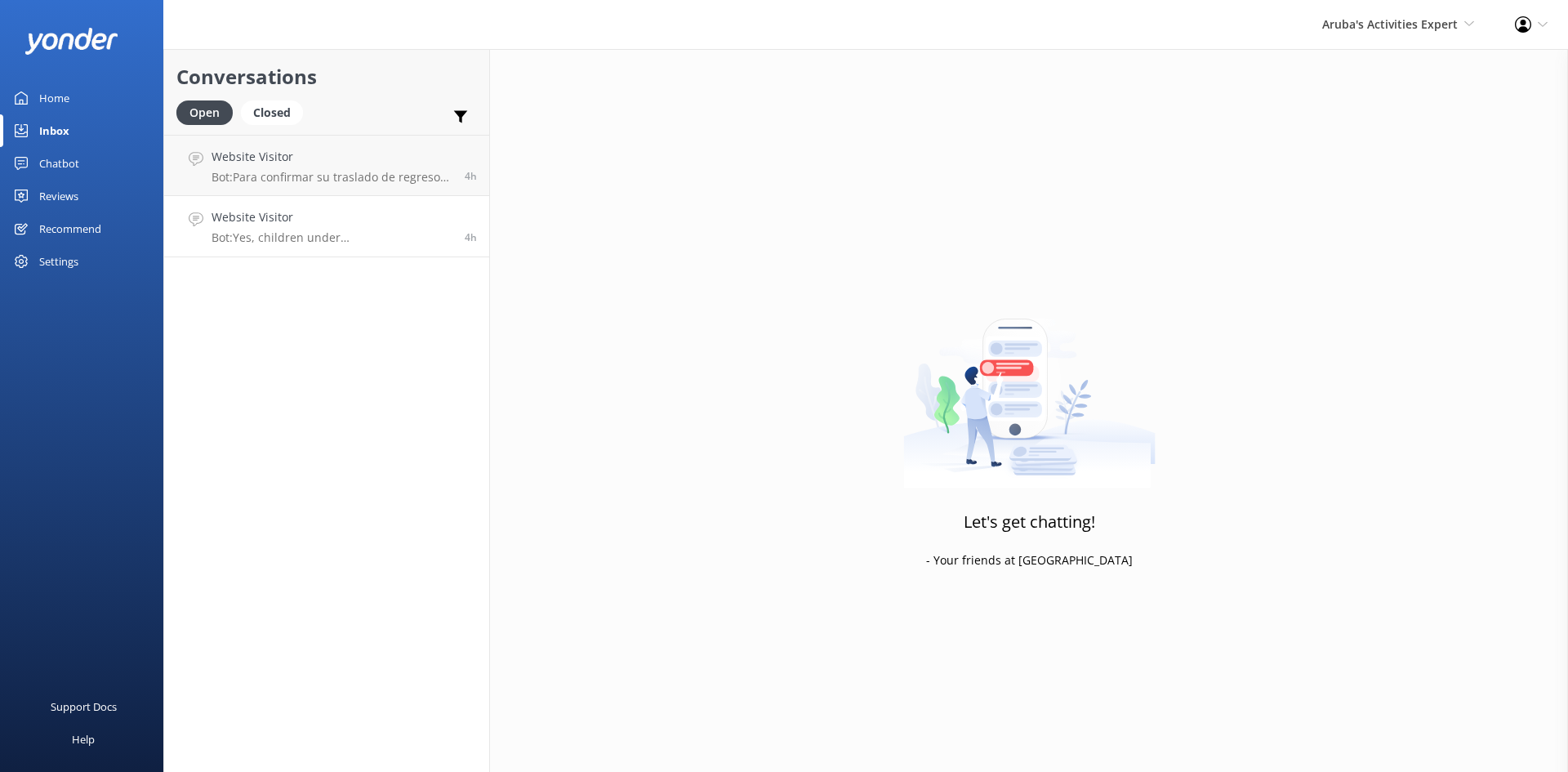
click at [309, 239] on p "Bot: Yes, children under [DEMOGRAPHIC_DATA] are free." at bounding box center [332, 238] width 240 height 15
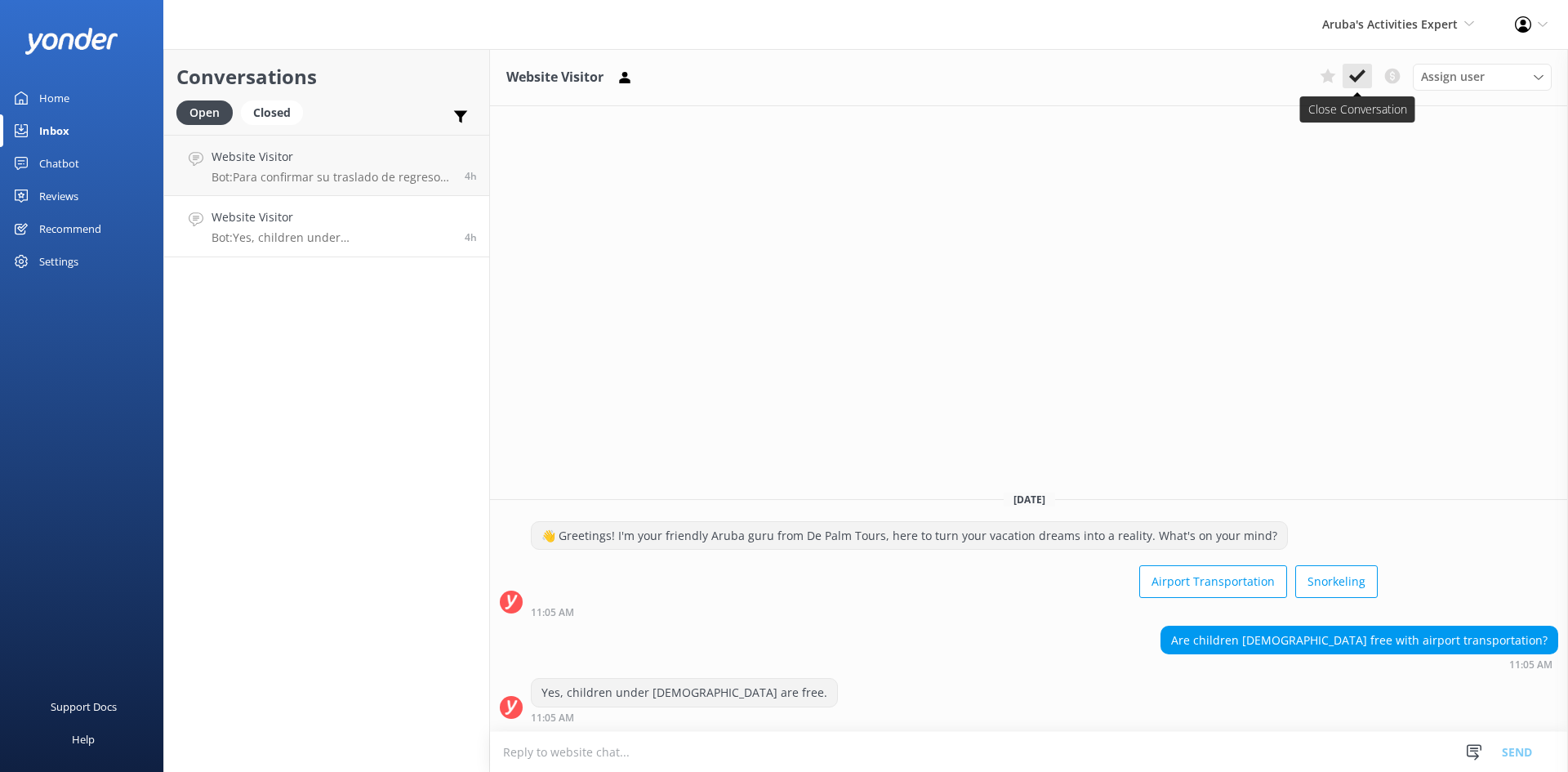
click at [1365, 69] on button at bounding box center [1358, 76] width 29 height 24
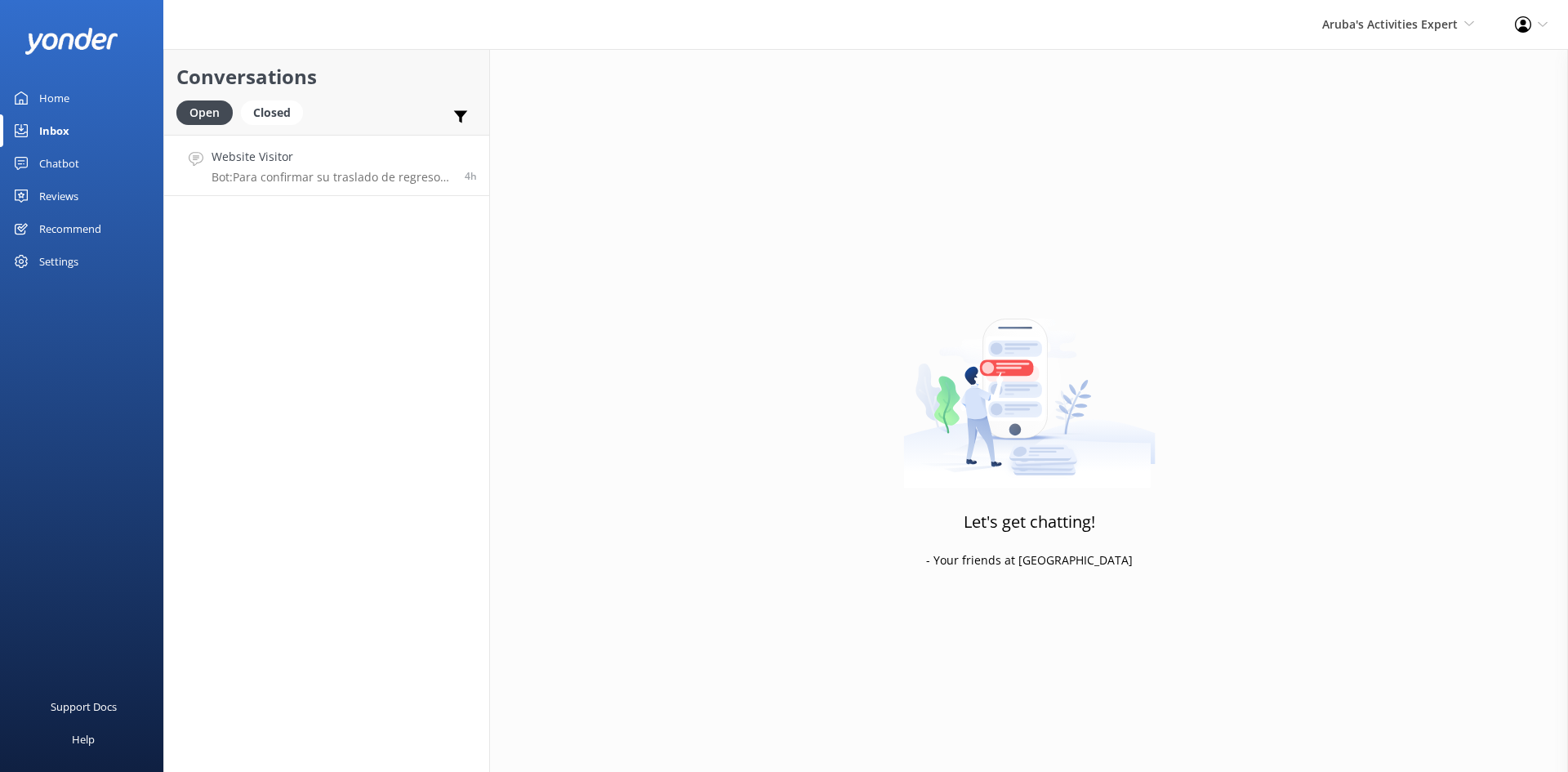
click at [296, 155] on h4 "Website Visitor" at bounding box center [332, 156] width 240 height 18
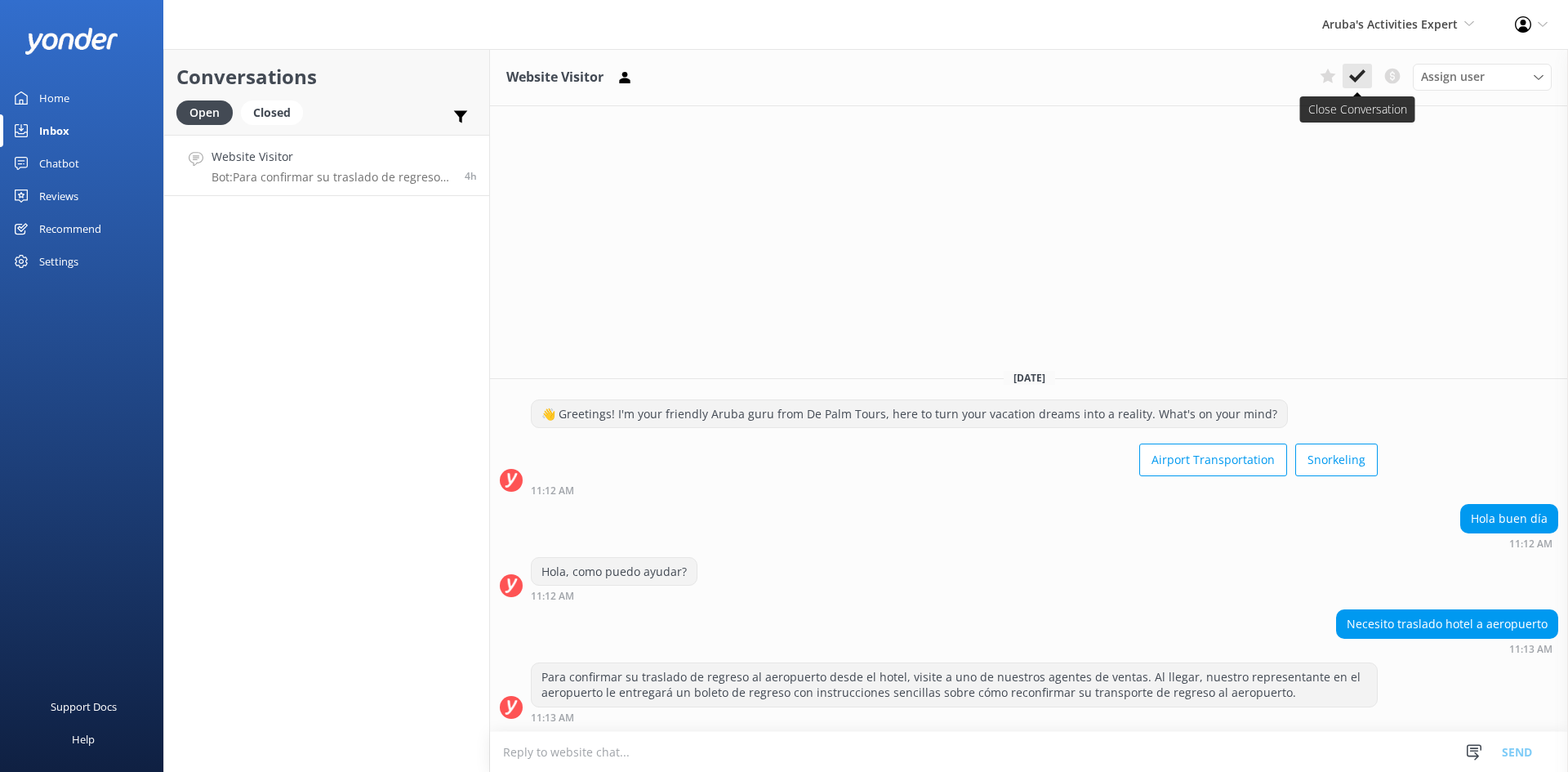
click at [1354, 80] on use at bounding box center [1358, 76] width 16 height 13
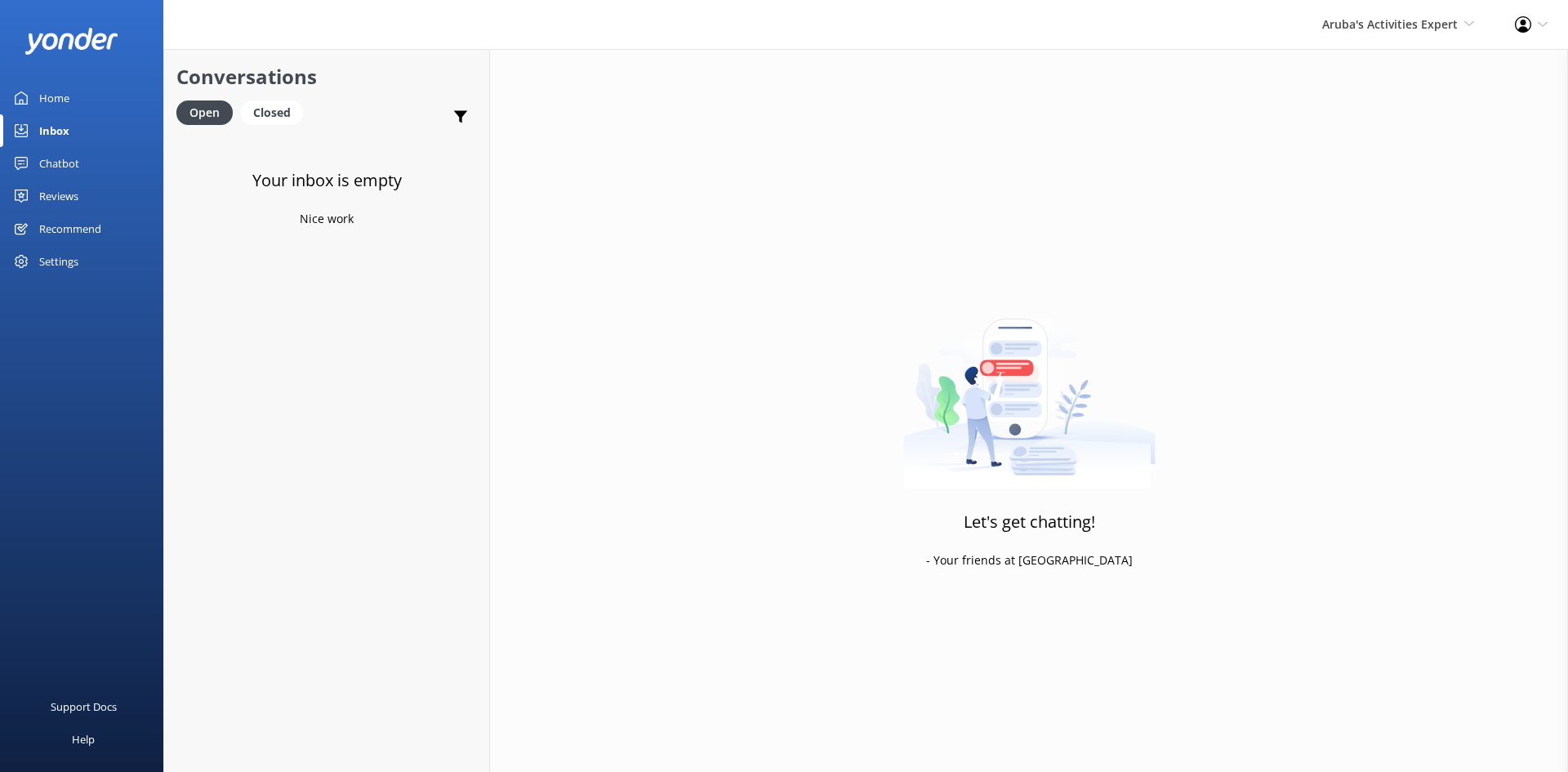
click at [67, 122] on div "Inbox" at bounding box center [53, 131] width 30 height 33
click at [1400, 22] on span "Aruba's Activities Expert" at bounding box center [1391, 24] width 136 height 16
click at [1382, 70] on link "De [GEOGRAPHIC_DATA]" at bounding box center [1414, 70] width 163 height 39
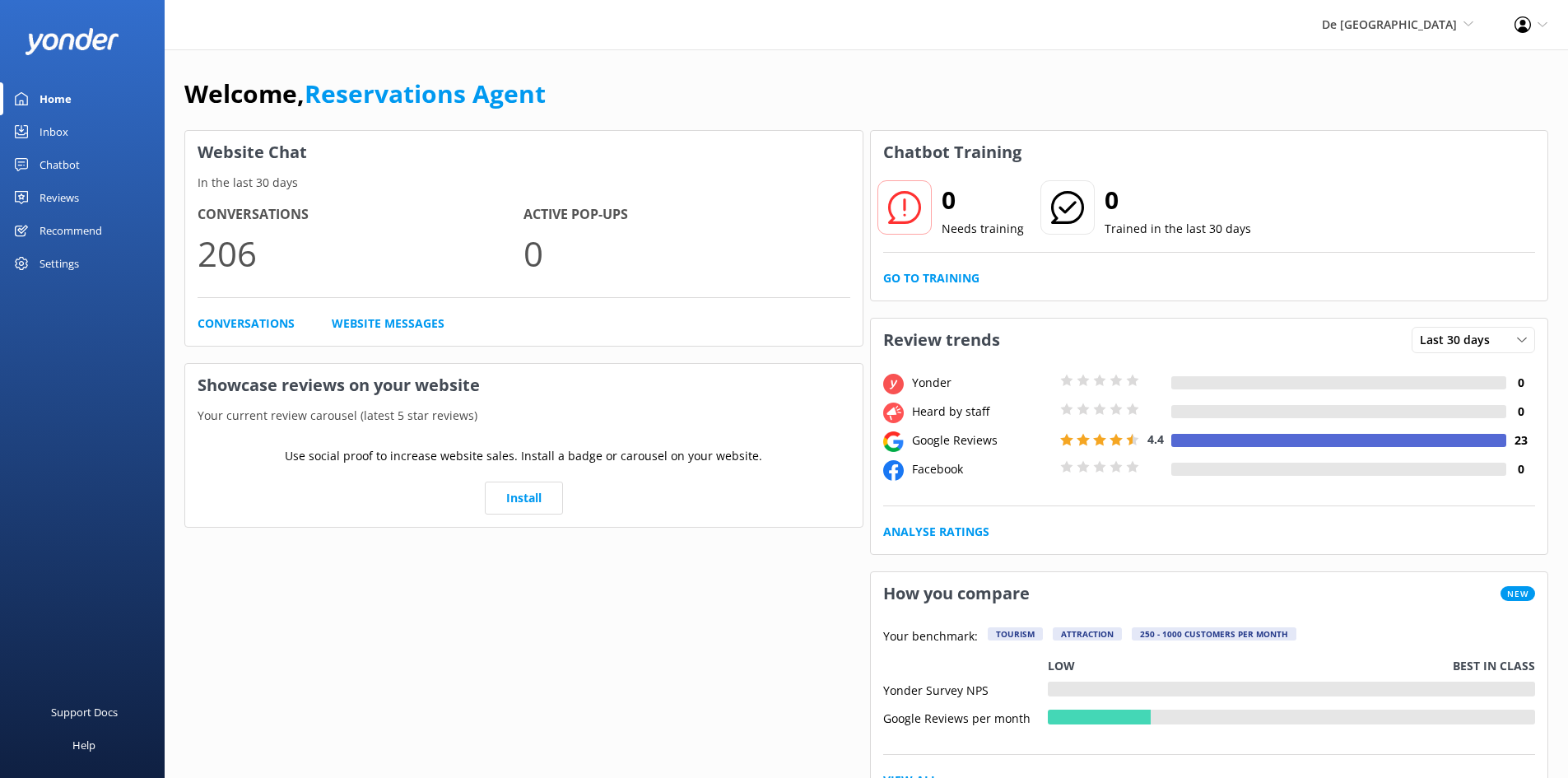
click at [47, 131] on div "Inbox" at bounding box center [53, 132] width 28 height 33
